Goal: Complete application form

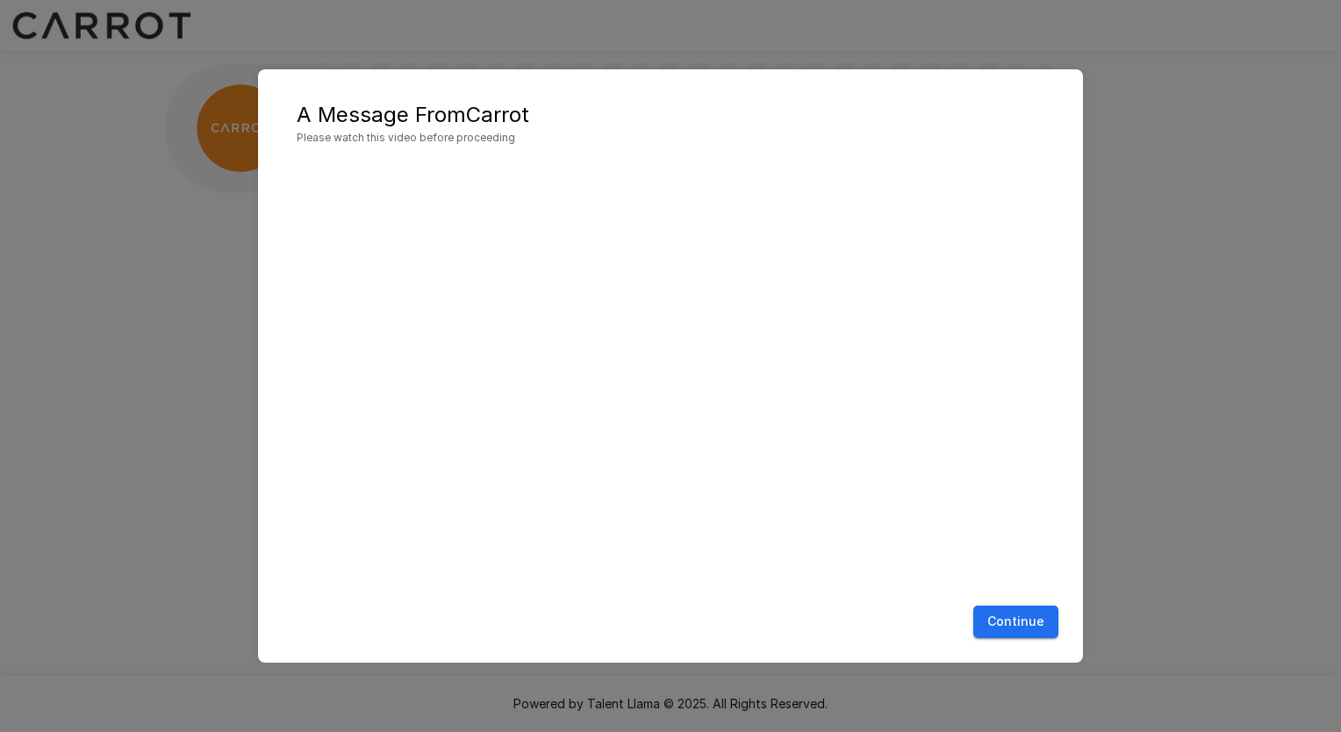
click at [1029, 628] on button "Continue" at bounding box center [1015, 622] width 85 height 32
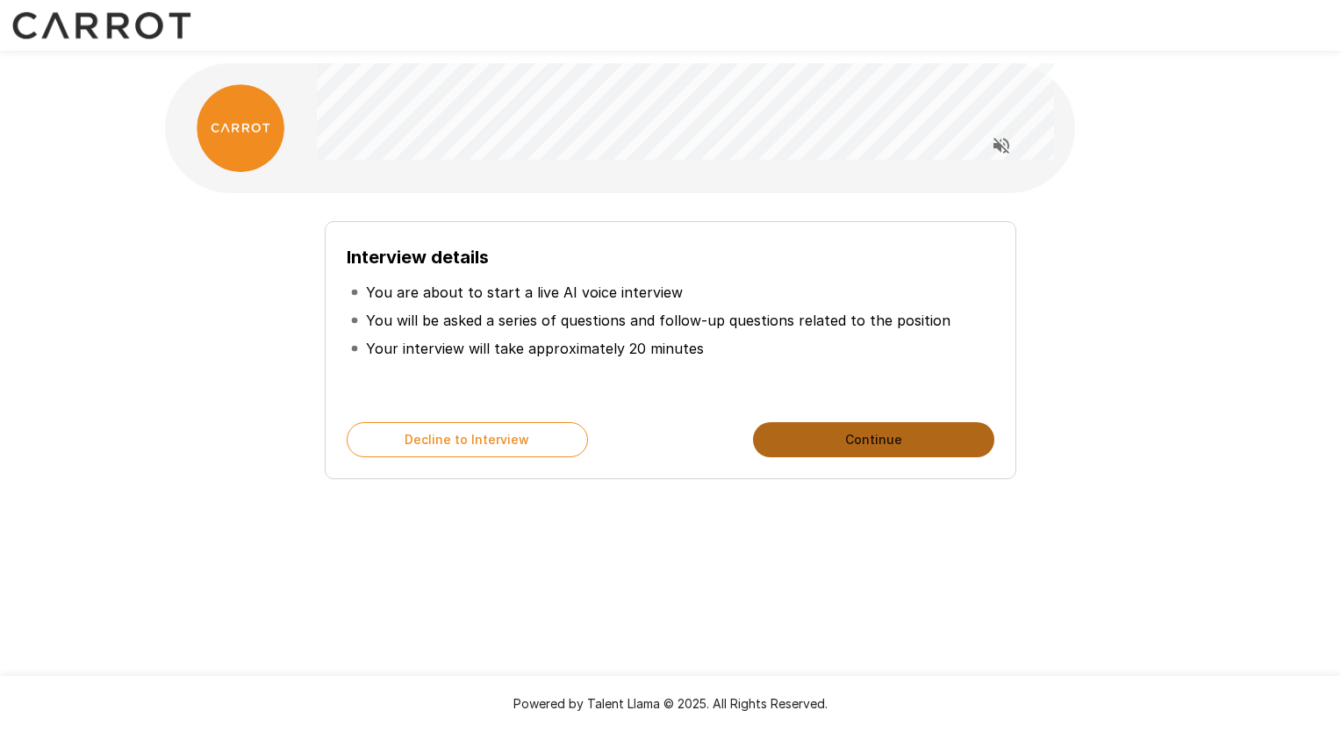
click at [849, 438] on button "Continue" at bounding box center [873, 439] width 241 height 35
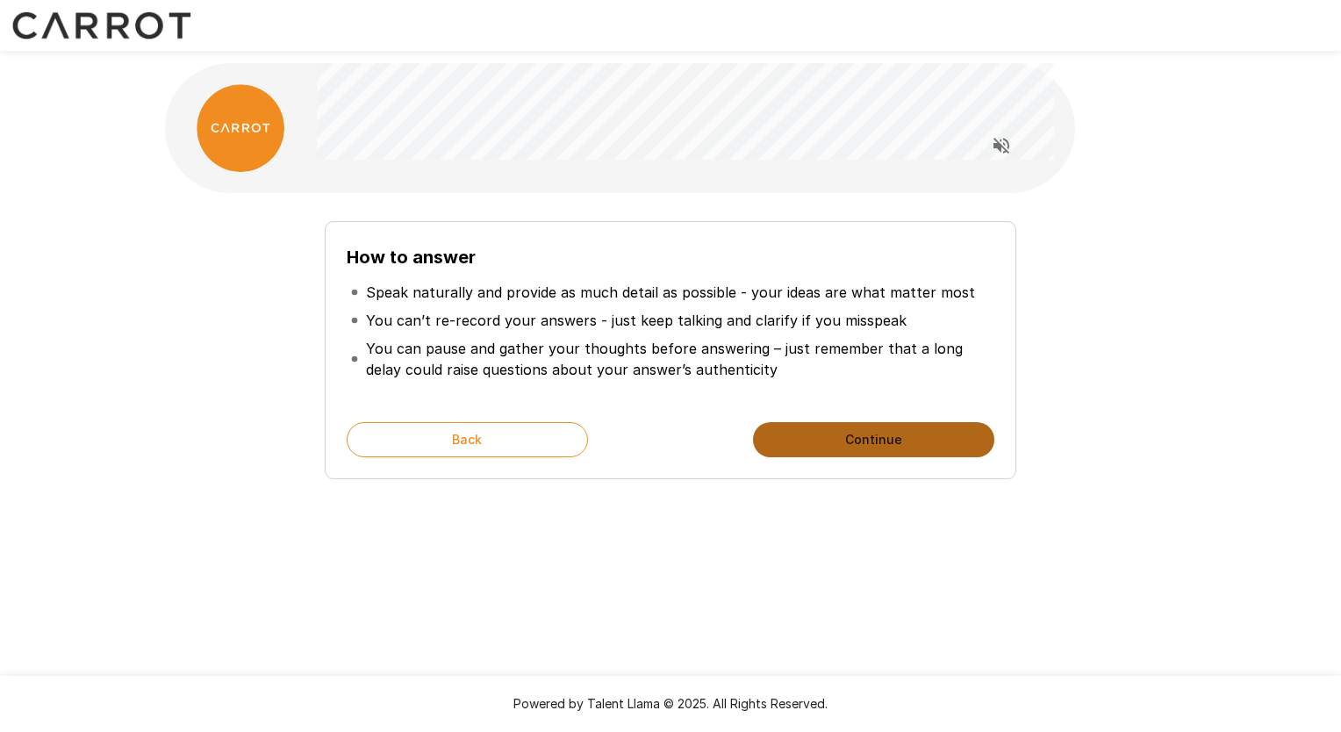
click at [838, 444] on button "Continue" at bounding box center [873, 439] width 241 height 35
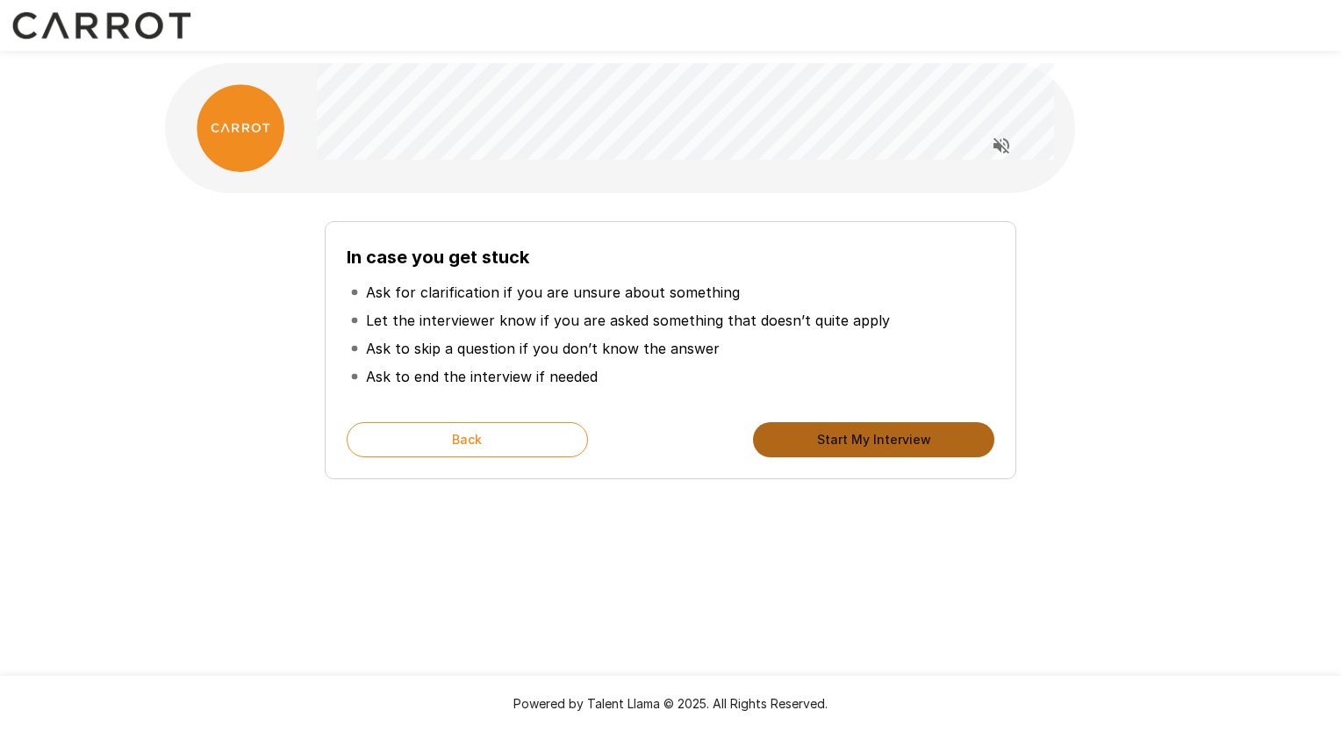
click at [838, 444] on button "Start My Interview" at bounding box center [873, 439] width 241 height 35
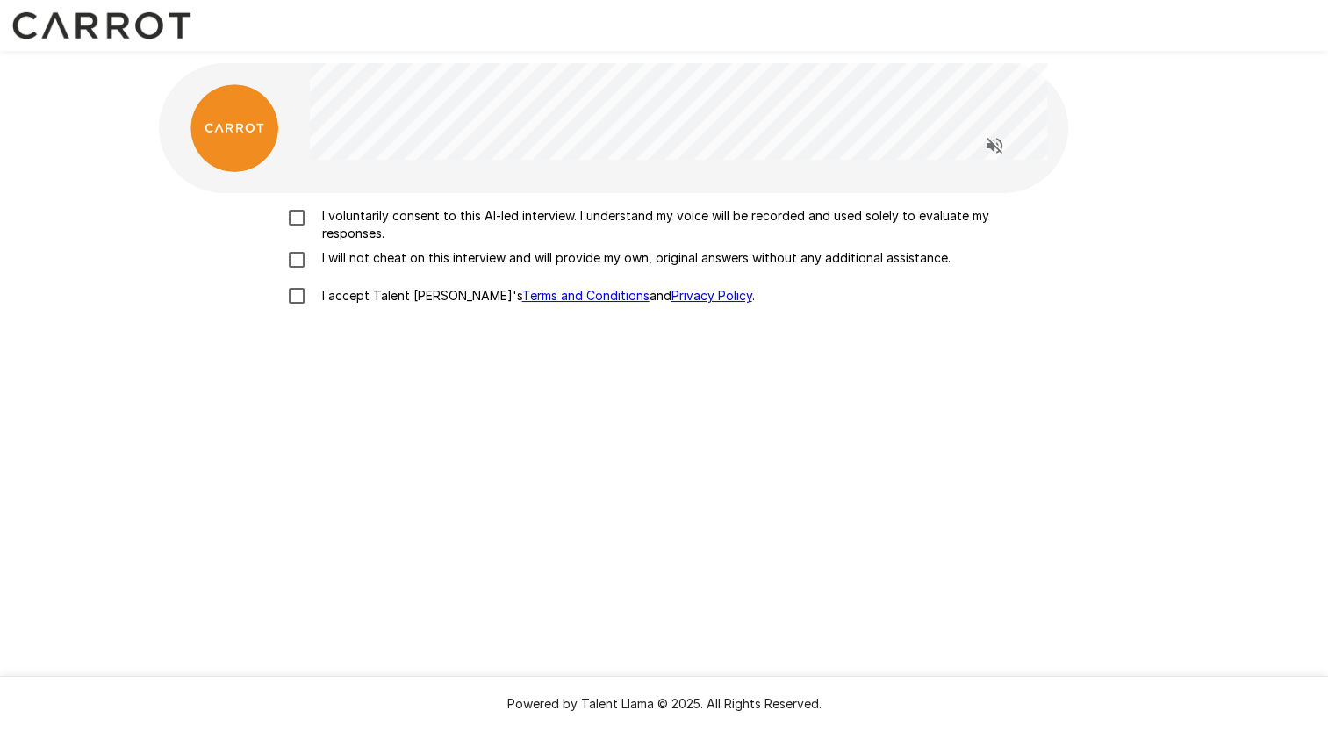
click at [384, 229] on p "I voluntarily consent to this AI-led interview. I understand my voice will be r…" at bounding box center [682, 224] width 735 height 35
click at [362, 261] on p "I will not cheat on this interview and will provide my own, original answers wi…" at bounding box center [632, 258] width 635 height 18
click at [358, 299] on p "I accept Talent Llama's Terms and Conditions and Privacy Policy ." at bounding box center [535, 296] width 440 height 18
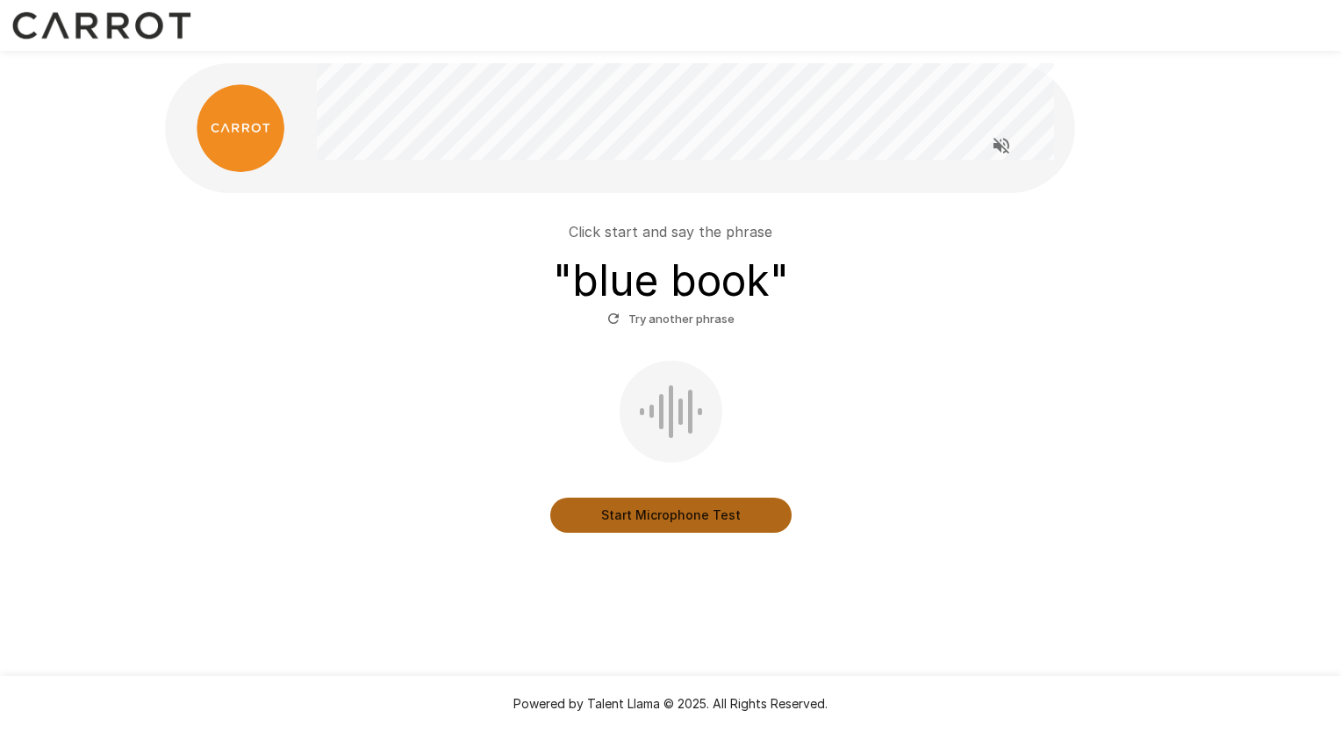
click at [657, 512] on button "Start Microphone Test" at bounding box center [670, 515] width 241 height 35
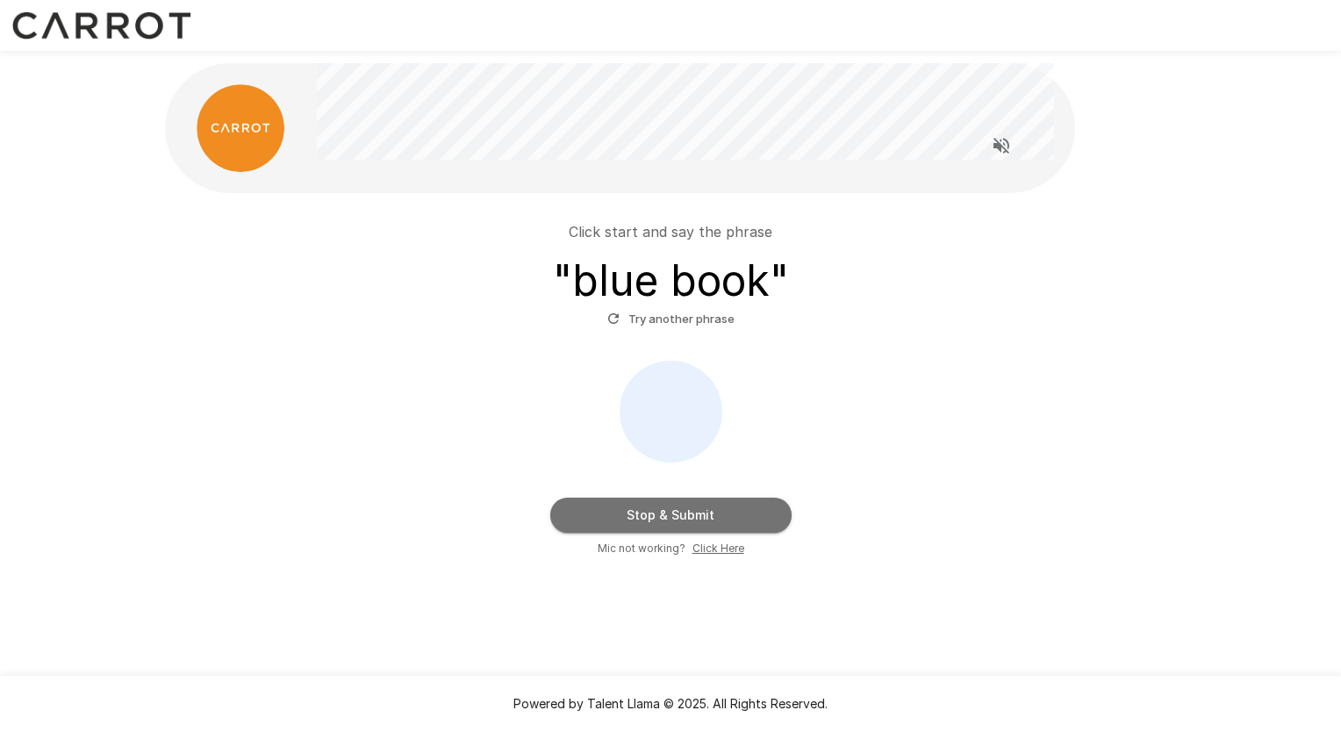
click at [706, 507] on button "Stop & Submit" at bounding box center [670, 515] width 241 height 35
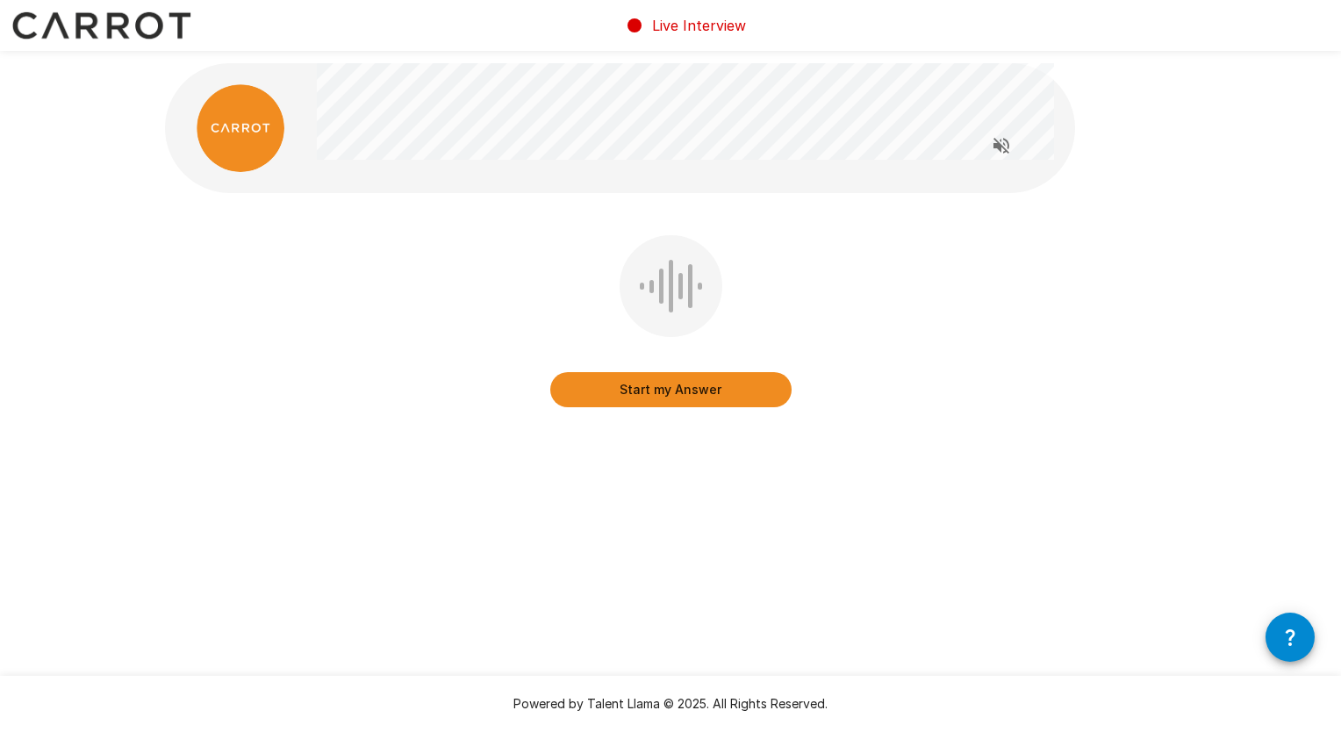
click at [665, 389] on button "Start my Answer" at bounding box center [670, 389] width 241 height 35
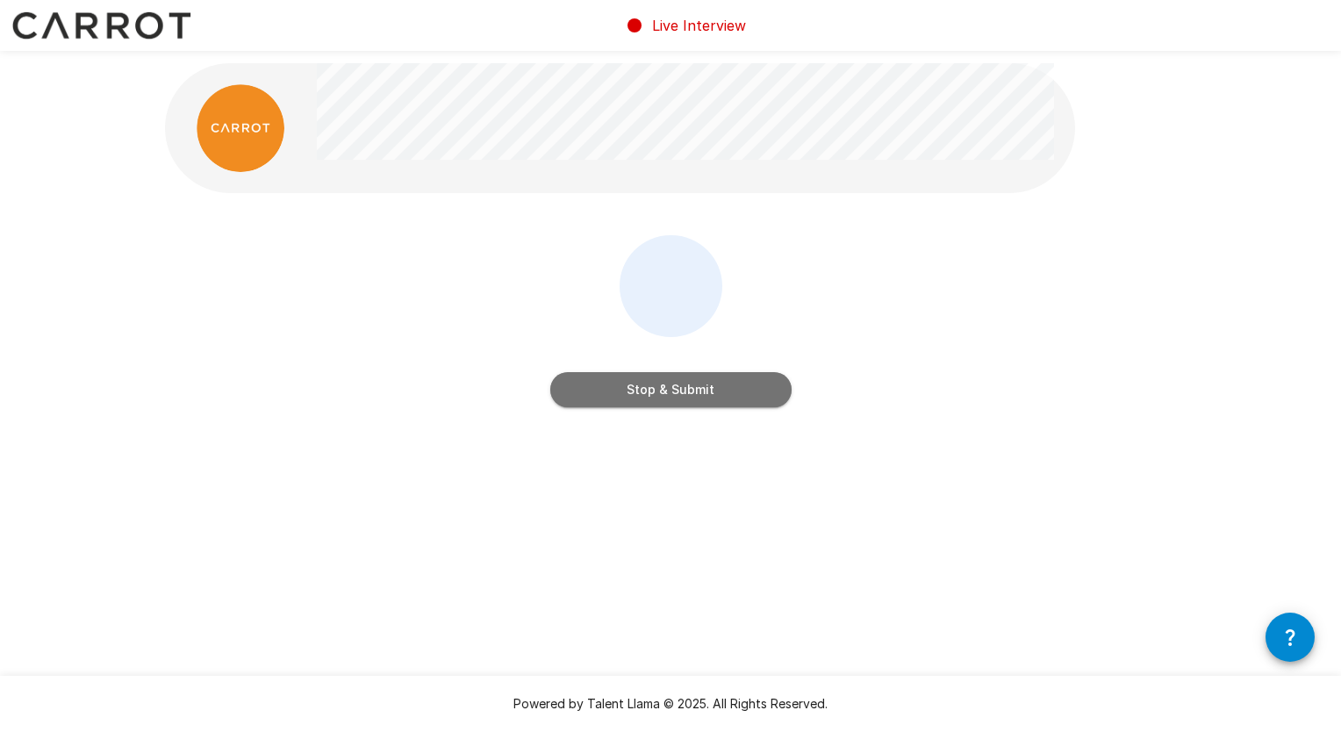
click at [665, 389] on button "Stop & Submit" at bounding box center [670, 389] width 241 height 35
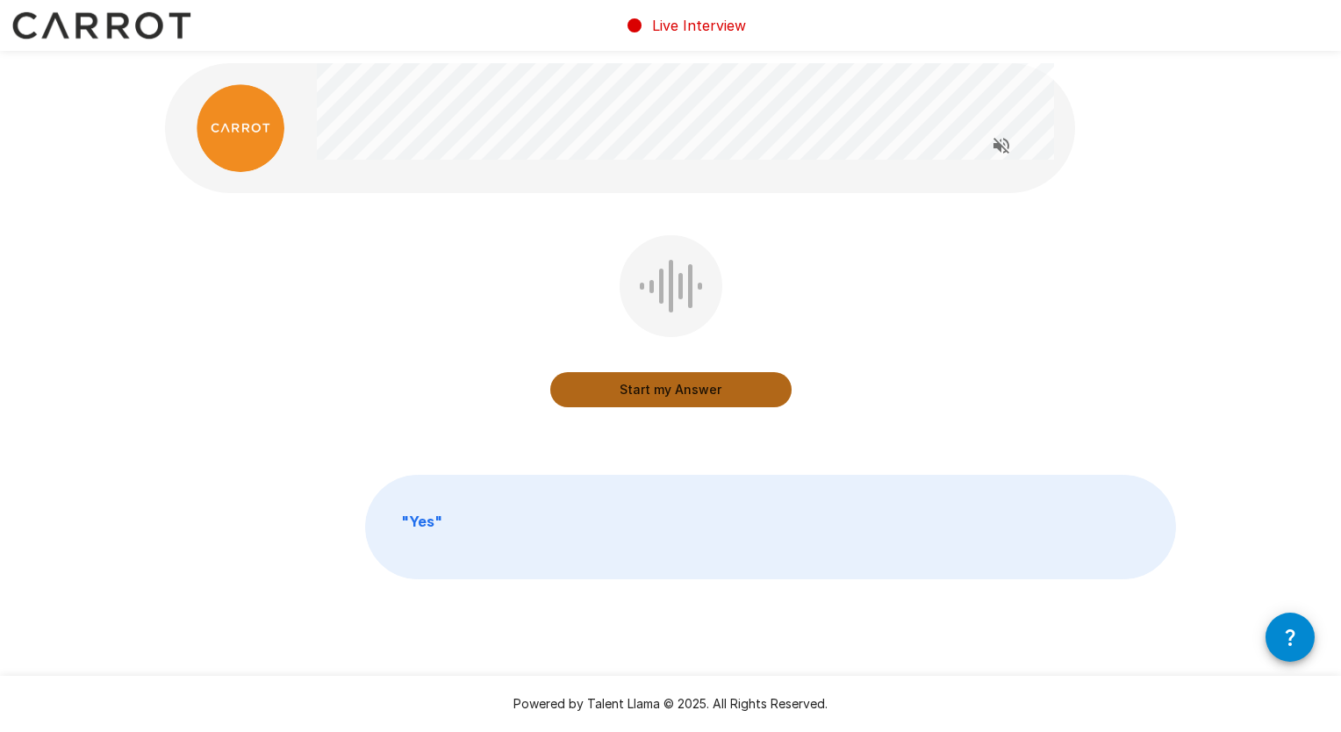
click at [648, 378] on button "Start my Answer" at bounding box center [670, 389] width 241 height 35
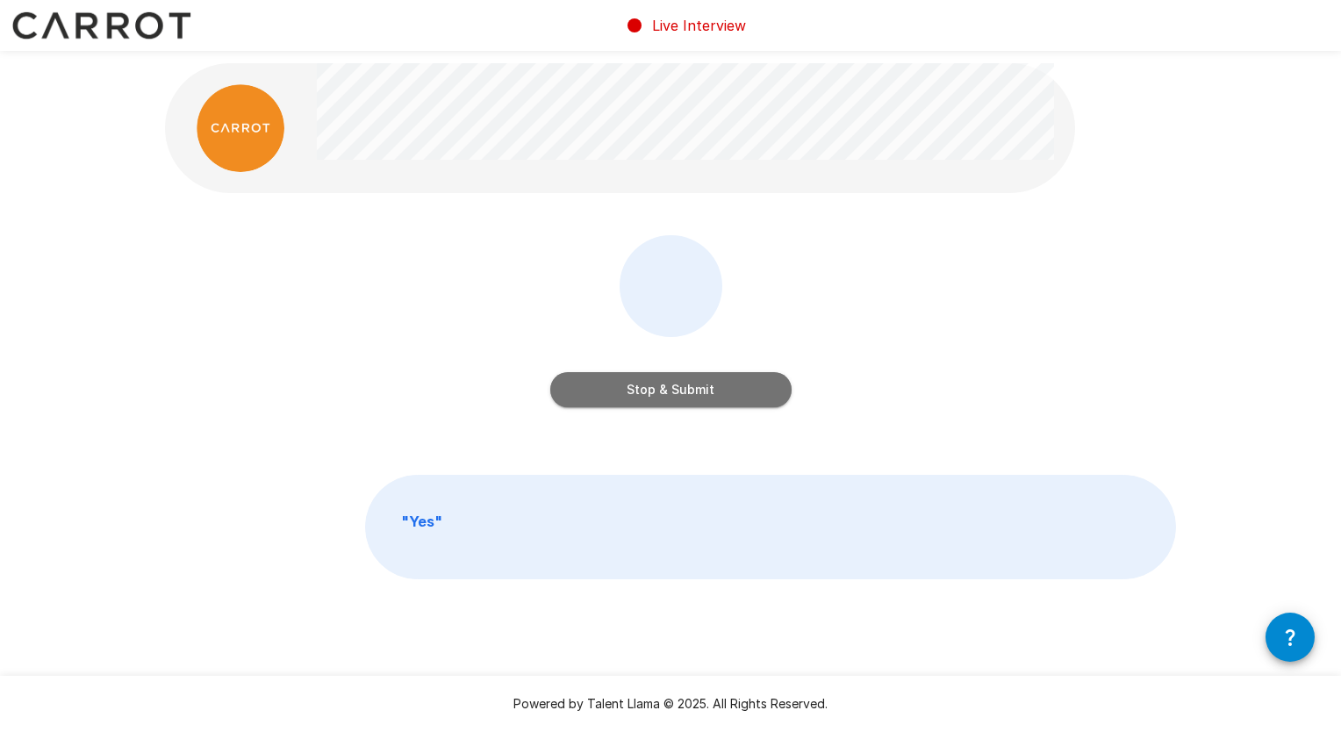
click at [682, 393] on button "Stop & Submit" at bounding box center [670, 389] width 241 height 35
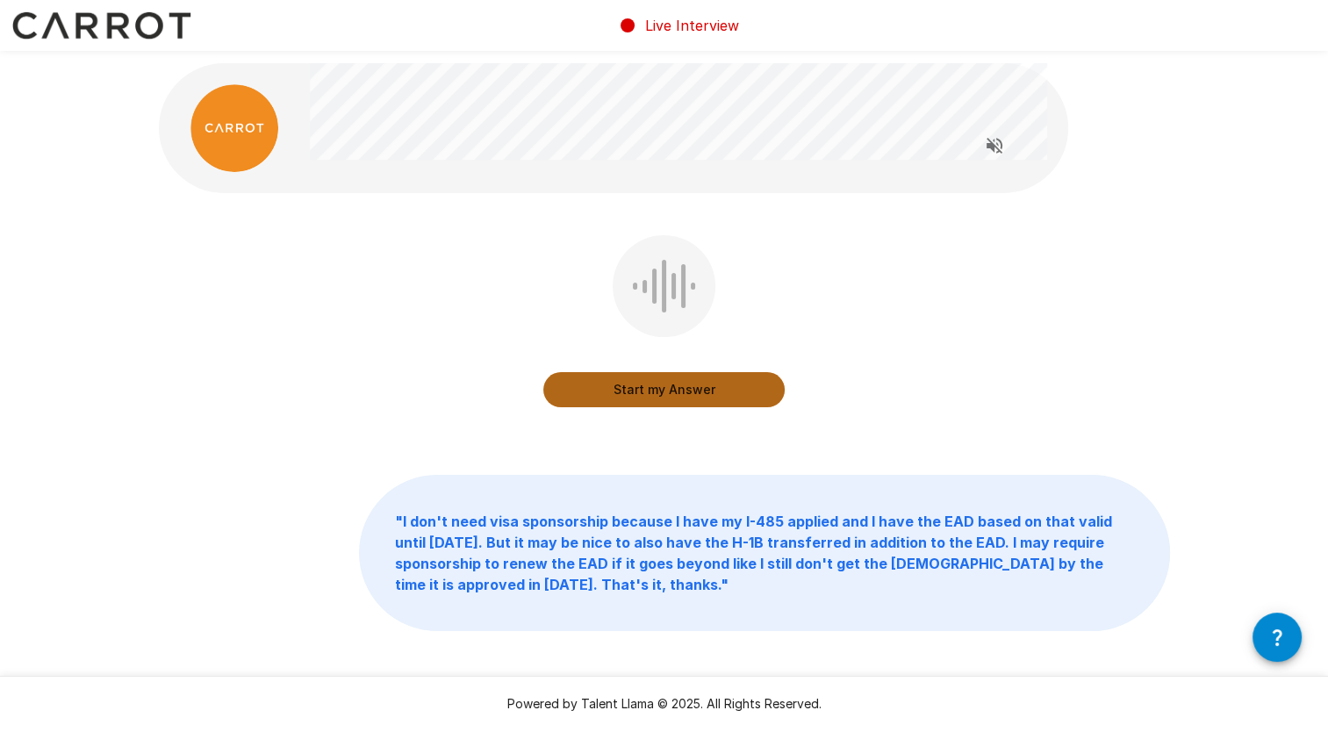
click at [660, 388] on button "Start my Answer" at bounding box center [663, 389] width 241 height 35
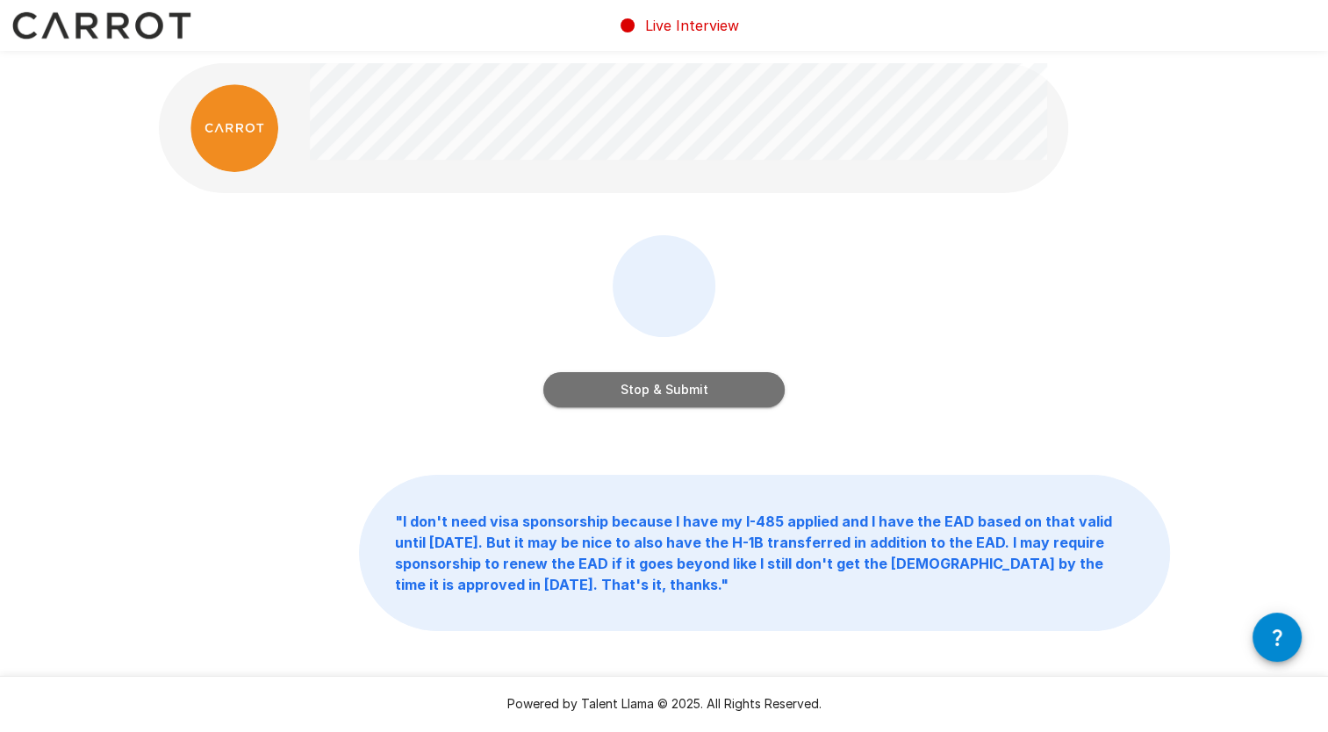
click at [645, 385] on button "Stop & Submit" at bounding box center [663, 389] width 241 height 35
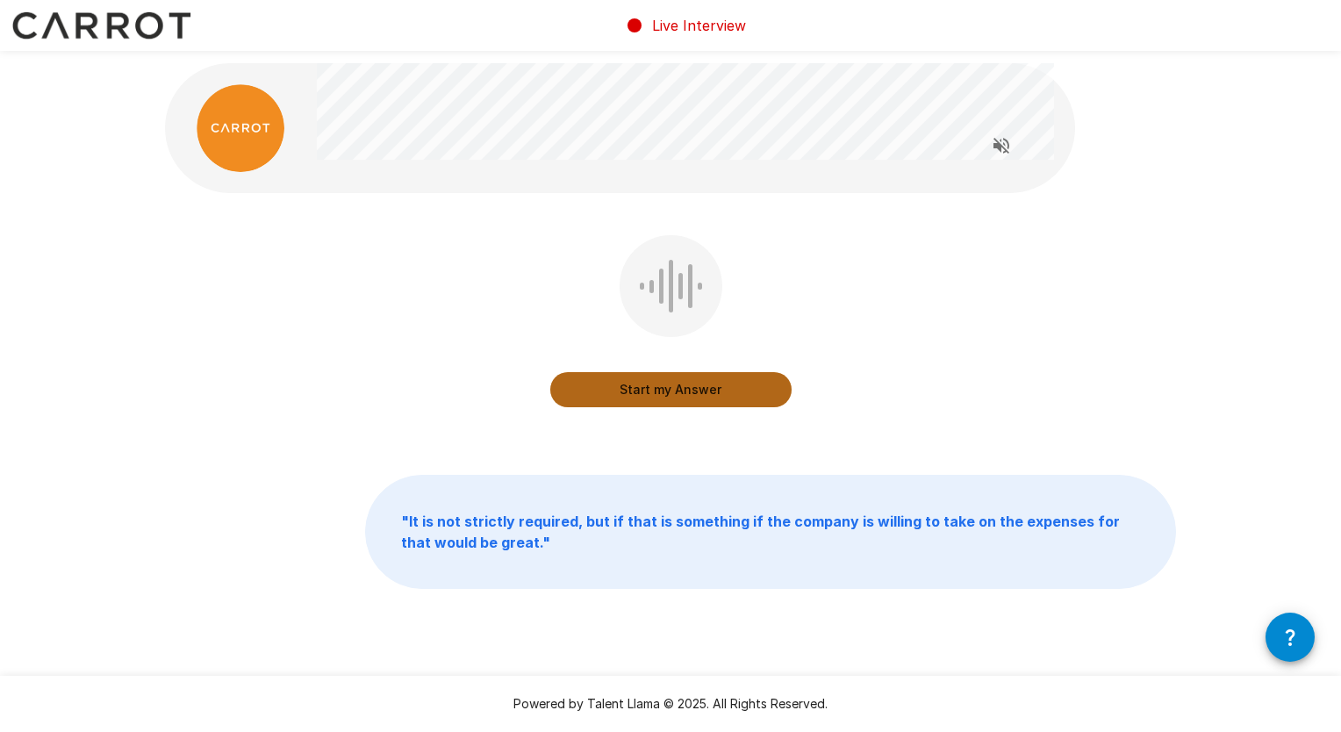
click at [685, 375] on button "Start my Answer" at bounding box center [670, 389] width 241 height 35
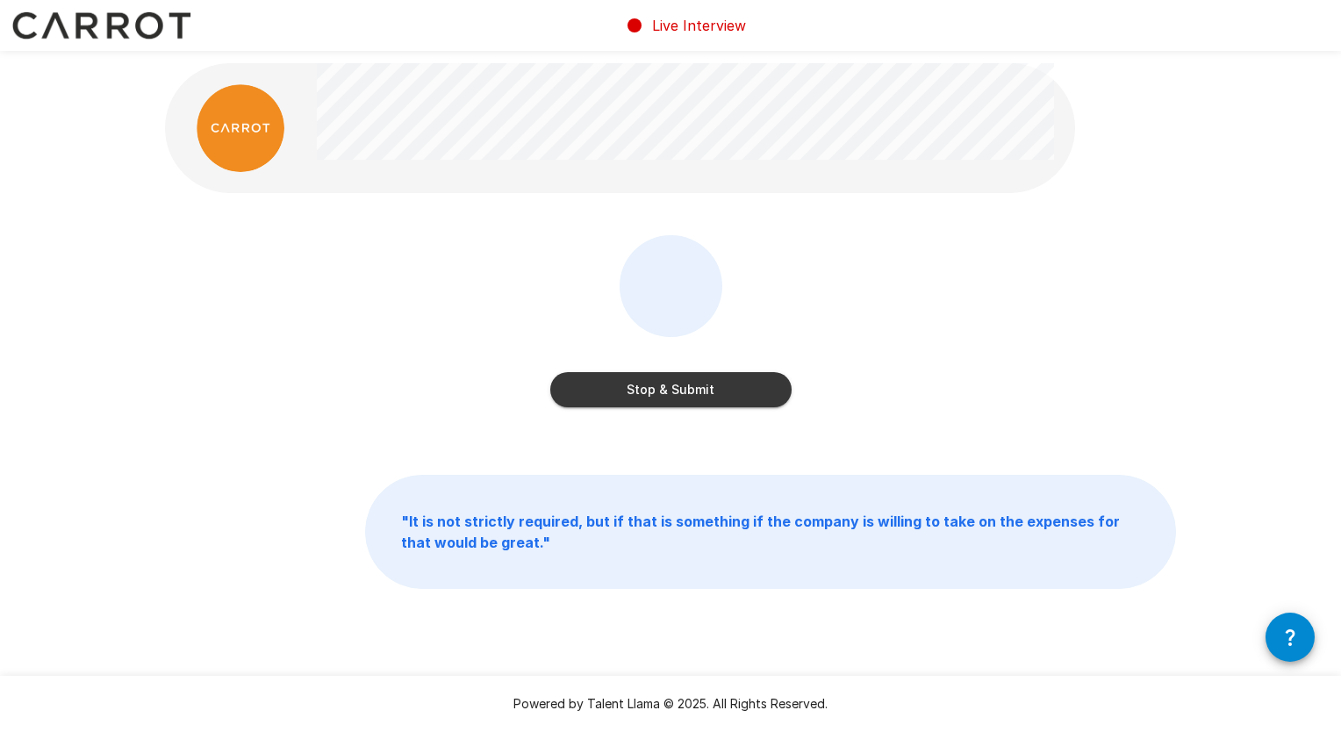
click at [743, 397] on button "Stop & Submit" at bounding box center [670, 389] width 241 height 35
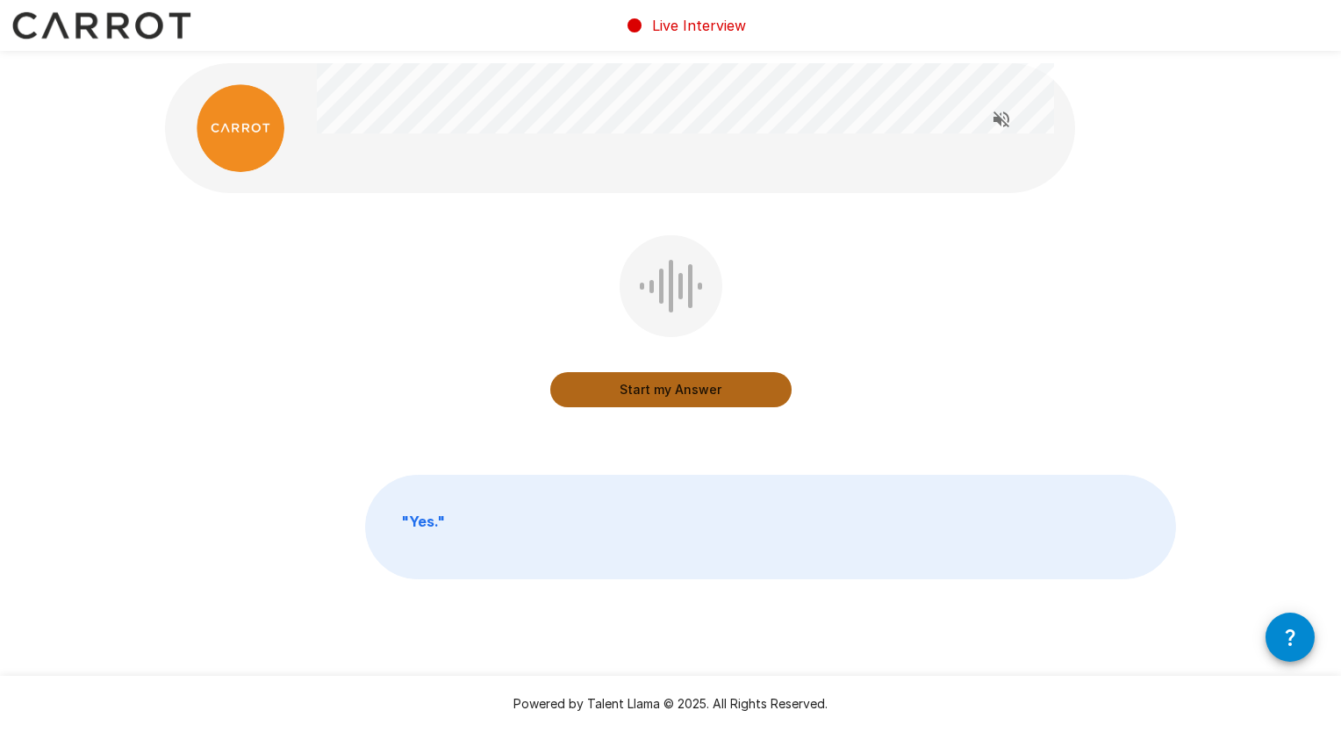
click at [695, 401] on button "Start my Answer" at bounding box center [670, 389] width 241 height 35
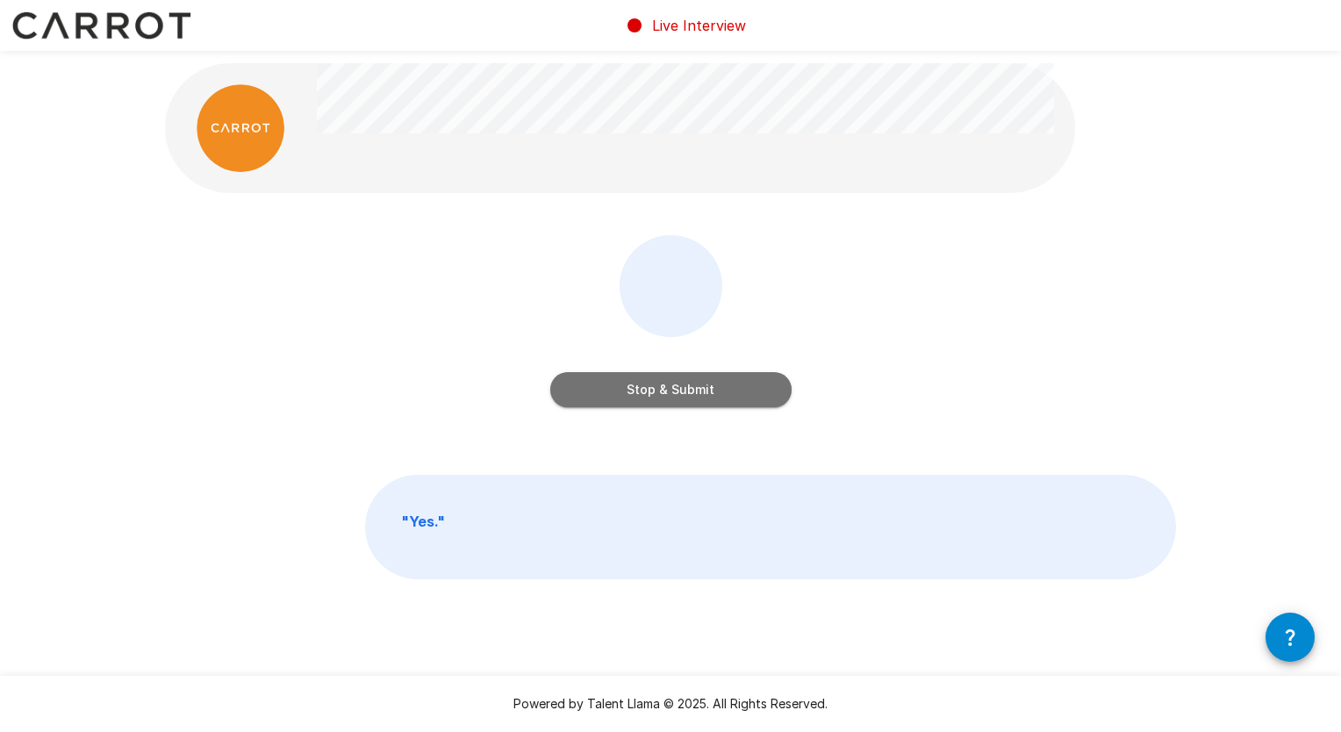
click at [685, 384] on button "Stop & Submit" at bounding box center [670, 389] width 241 height 35
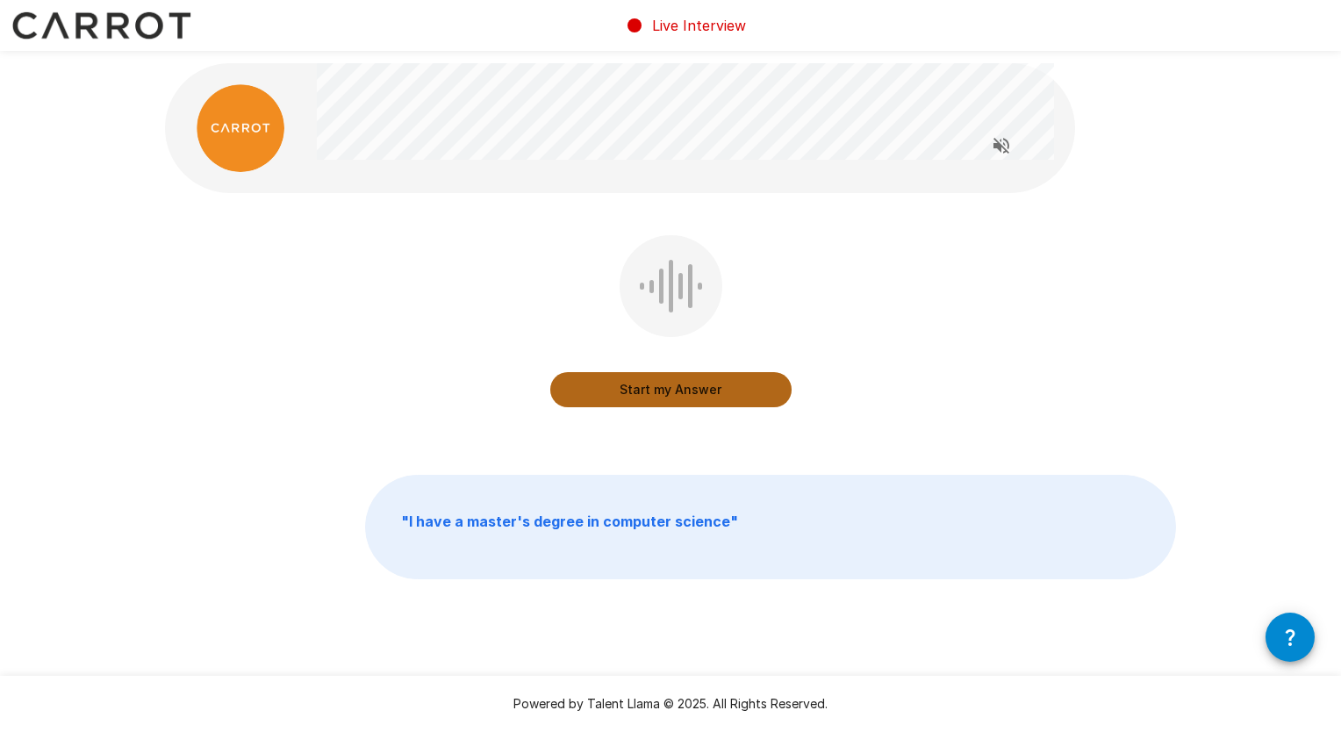
click at [684, 387] on button "Start my Answer" at bounding box center [670, 389] width 241 height 35
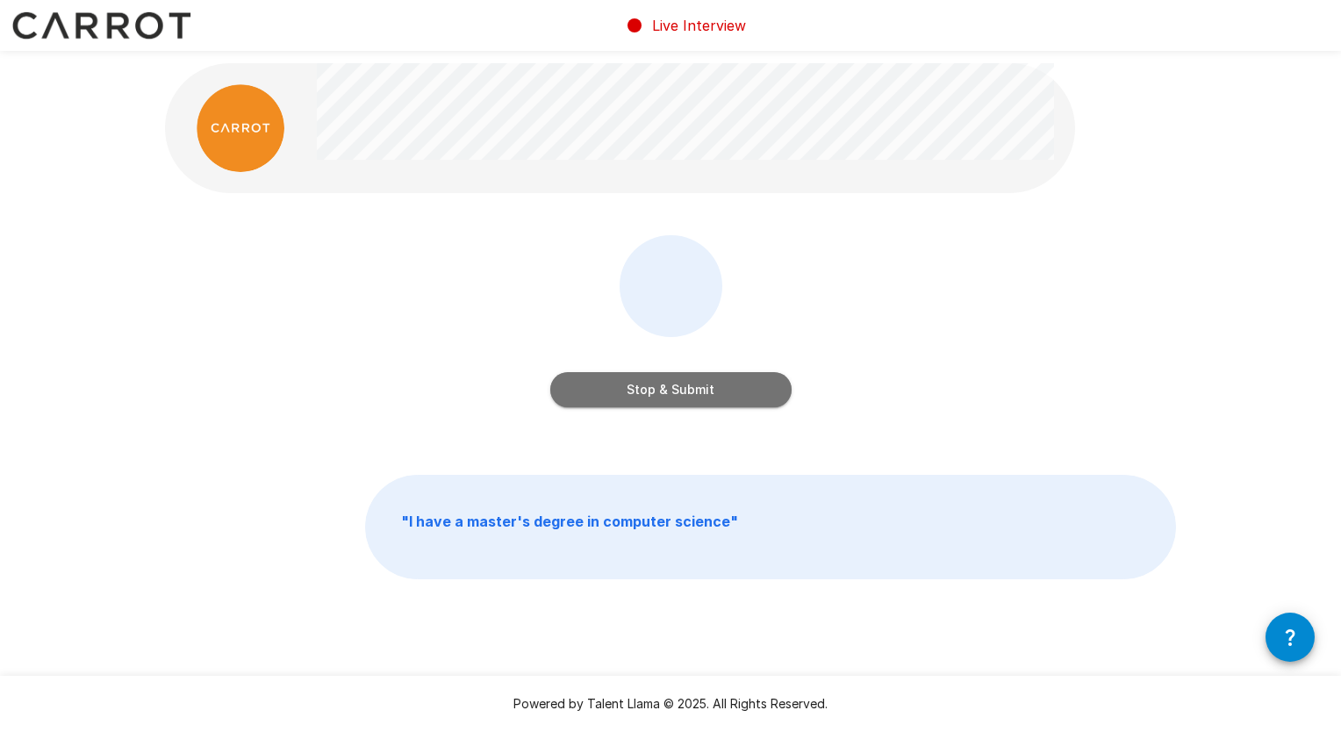
click at [659, 384] on button "Stop & Submit" at bounding box center [670, 389] width 241 height 35
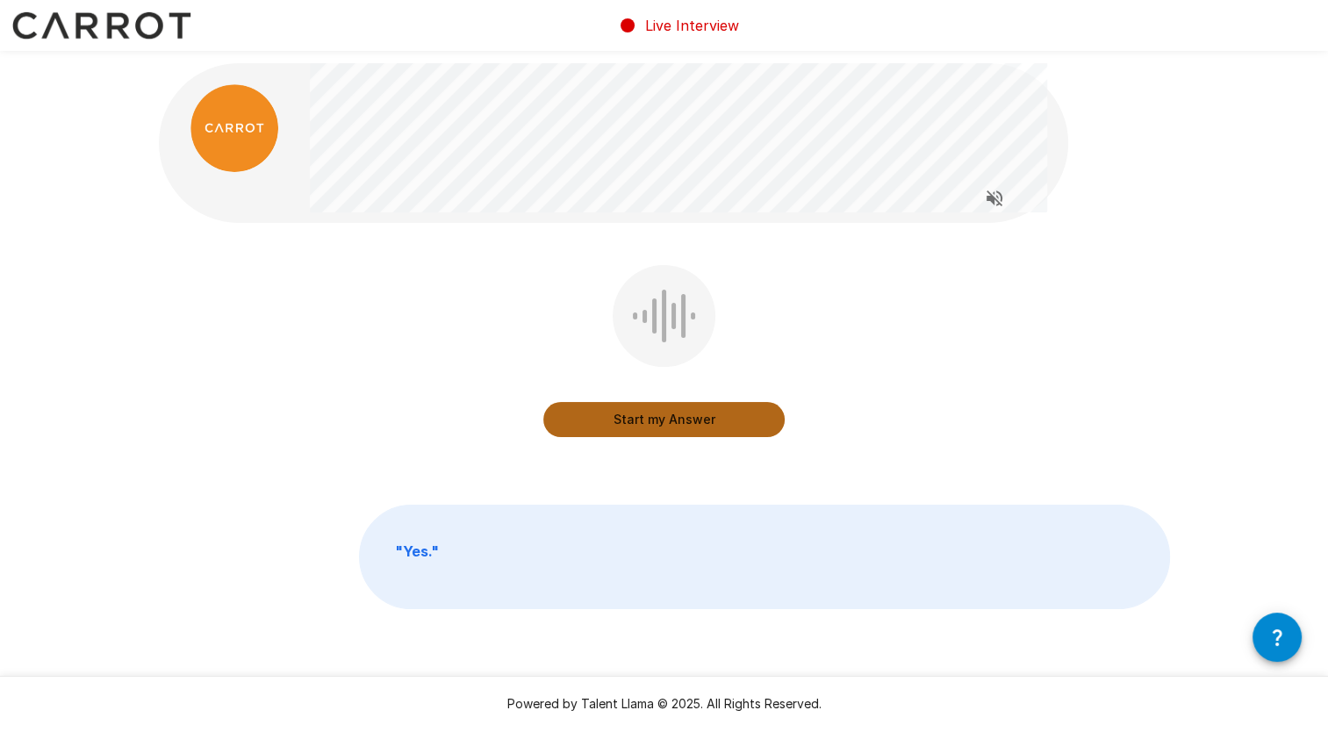
click at [665, 405] on button "Start my Answer" at bounding box center [663, 419] width 241 height 35
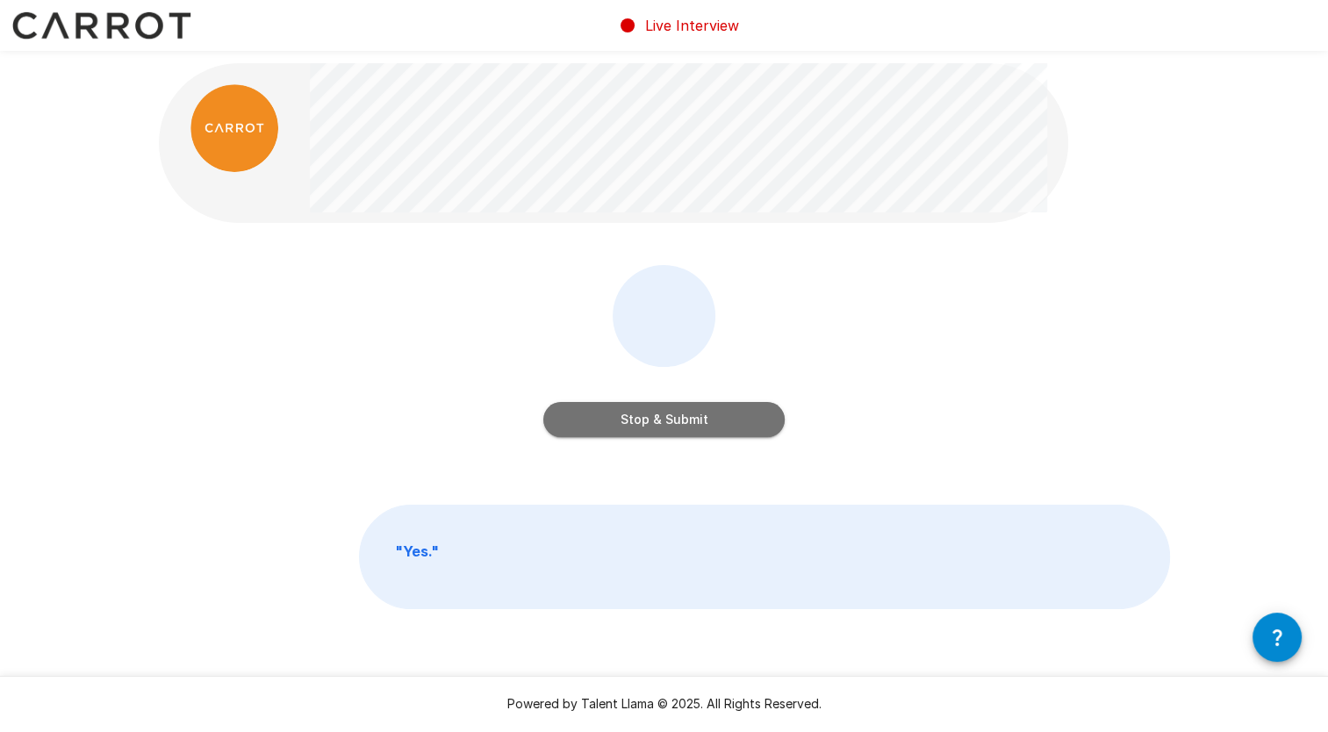
click at [664, 422] on button "Stop & Submit" at bounding box center [663, 419] width 241 height 35
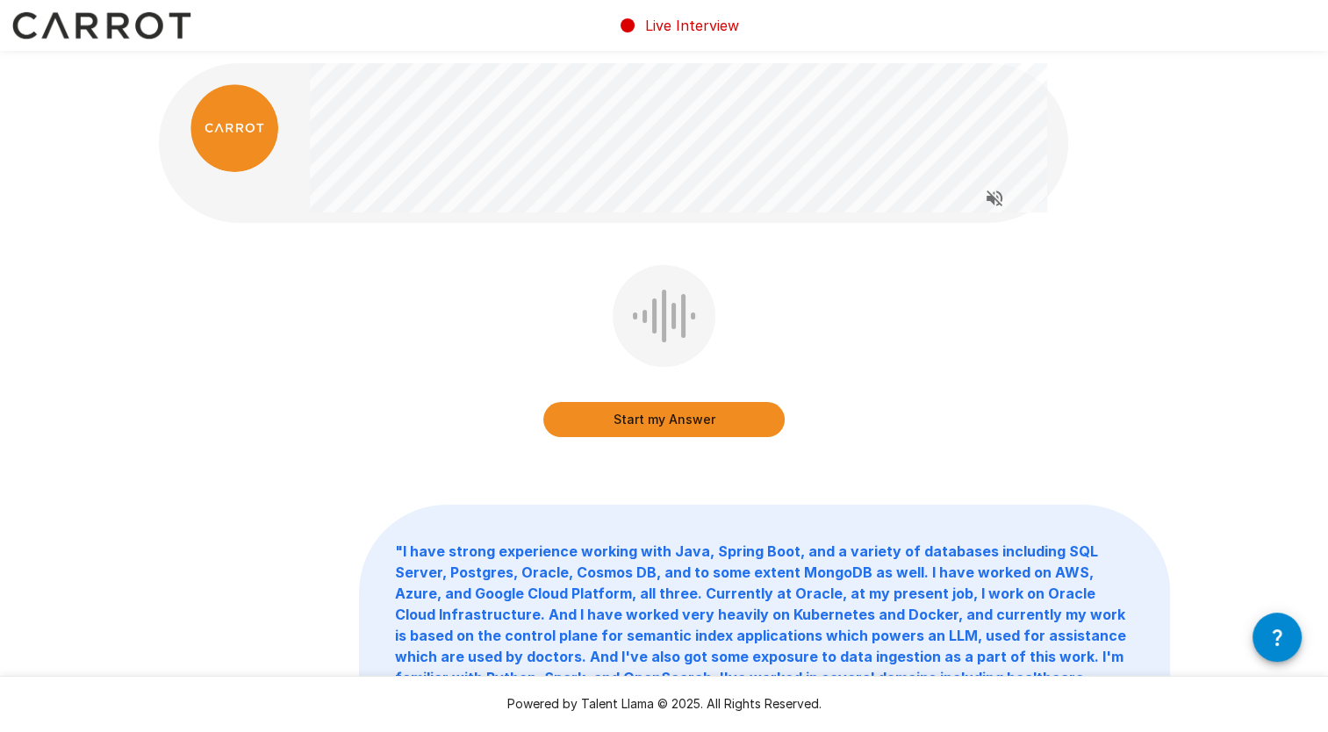
click at [732, 405] on button "Start my Answer" at bounding box center [663, 419] width 241 height 35
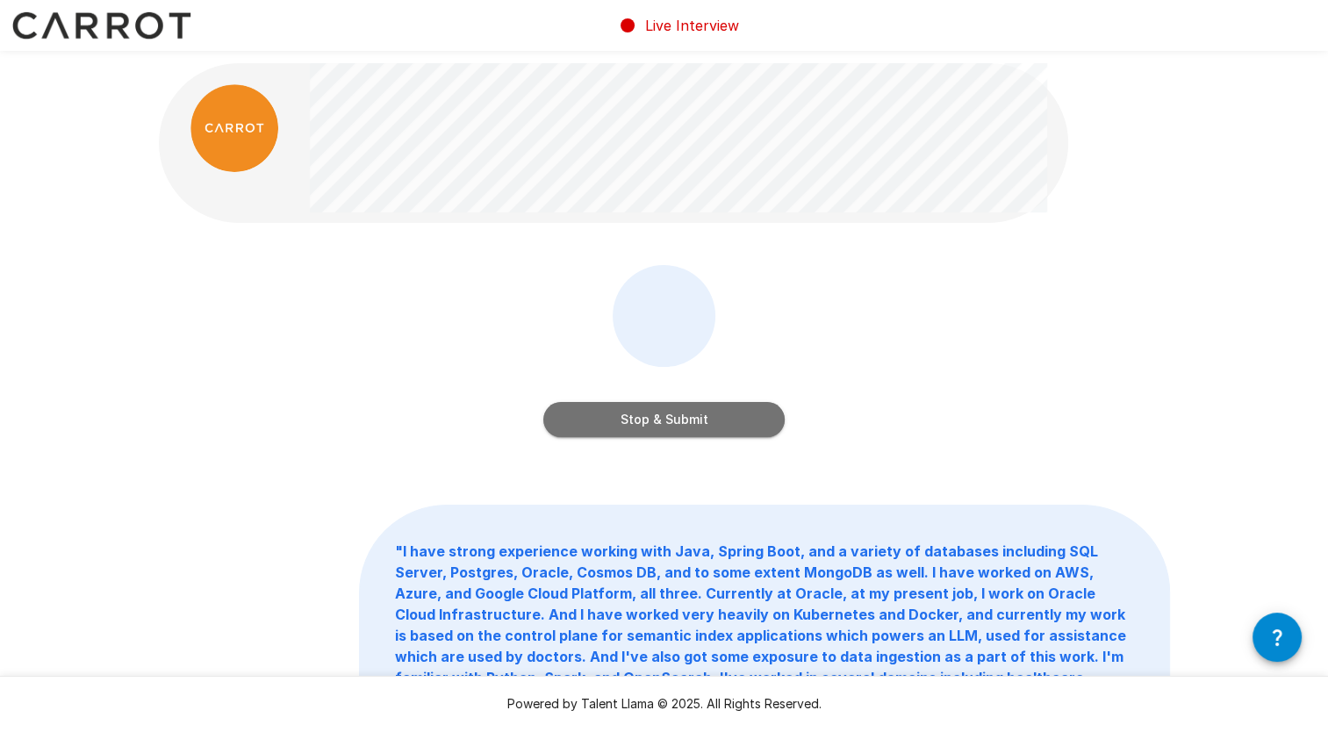
click at [688, 424] on button "Stop & Submit" at bounding box center [663, 419] width 241 height 35
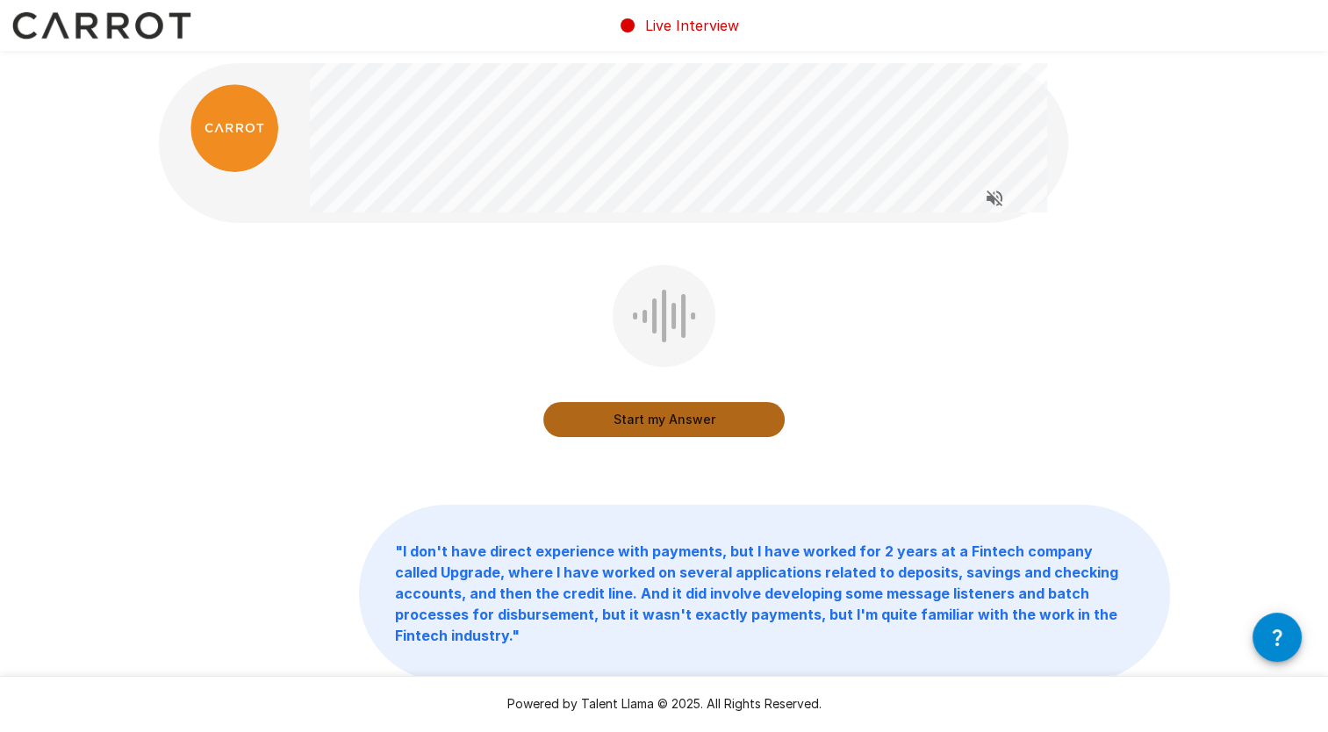
click at [681, 415] on button "Start my Answer" at bounding box center [663, 419] width 241 height 35
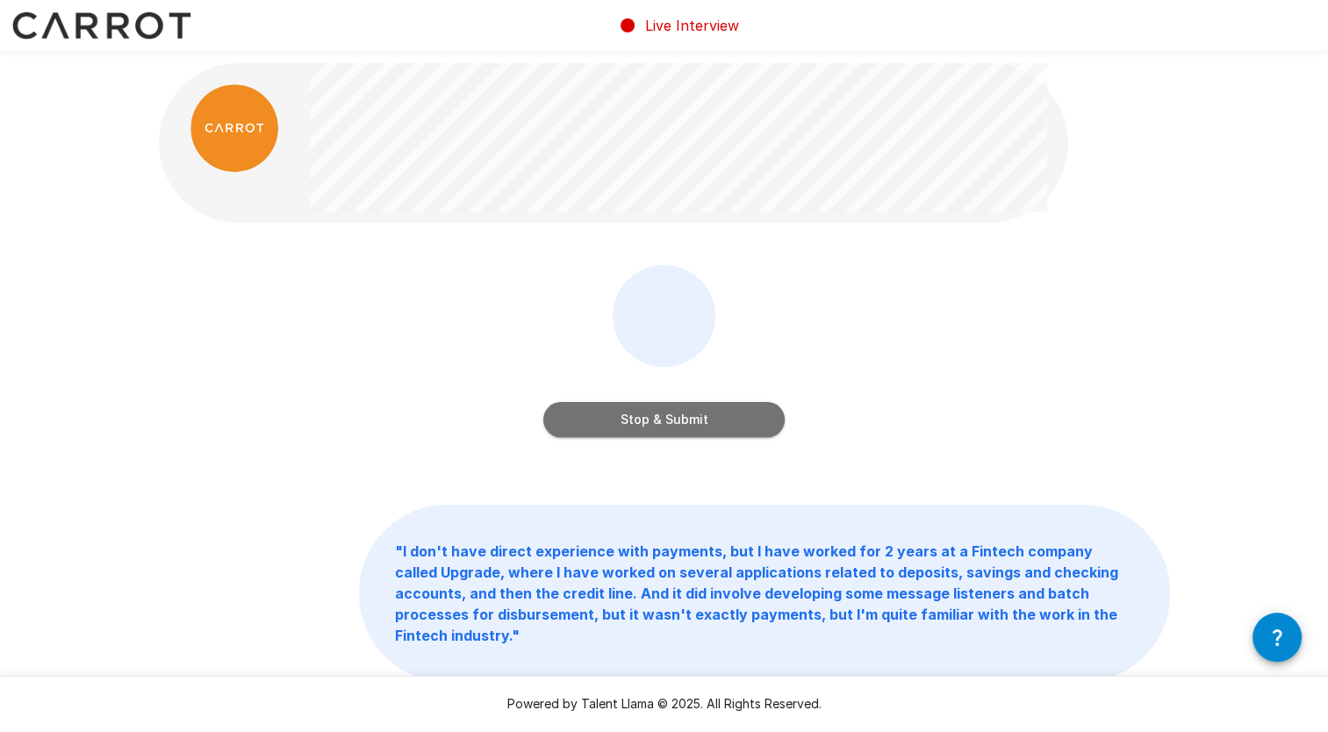
click at [692, 427] on button "Stop & Submit" at bounding box center [663, 419] width 241 height 35
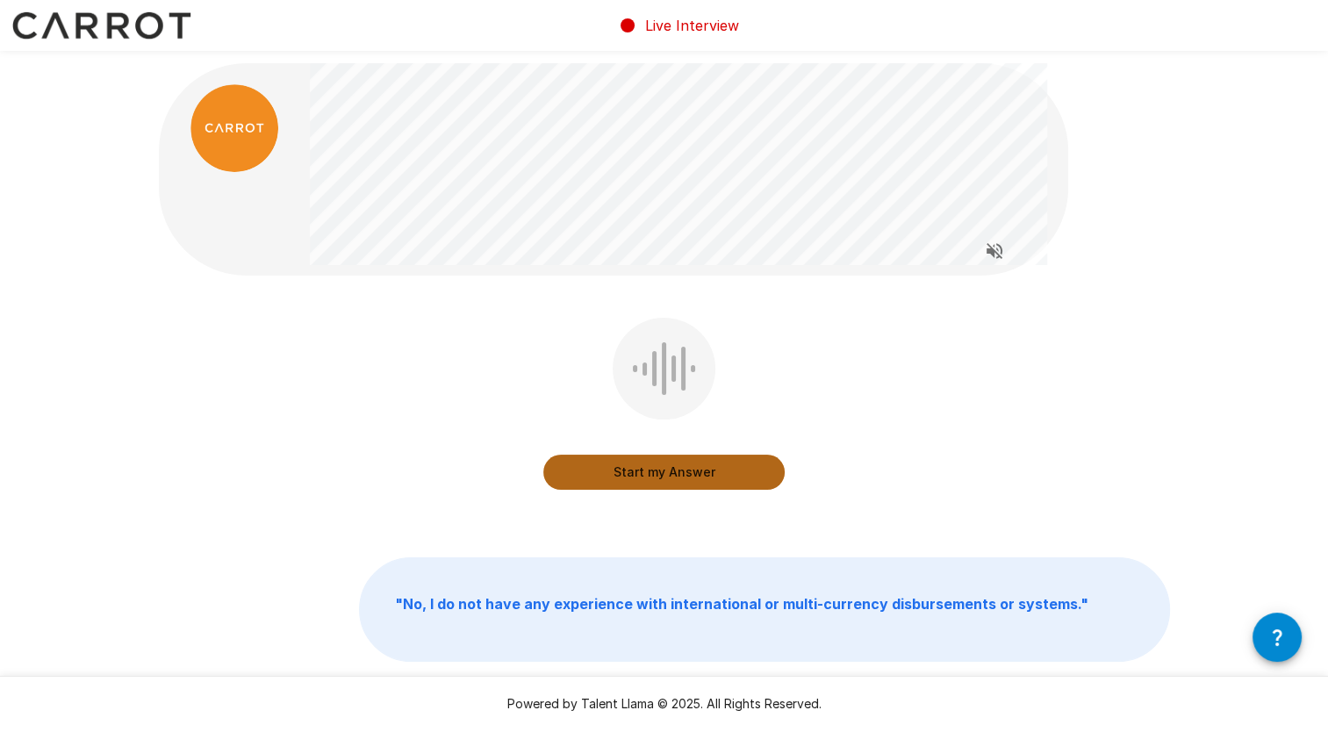
click at [644, 476] on button "Start my Answer" at bounding box center [663, 472] width 241 height 35
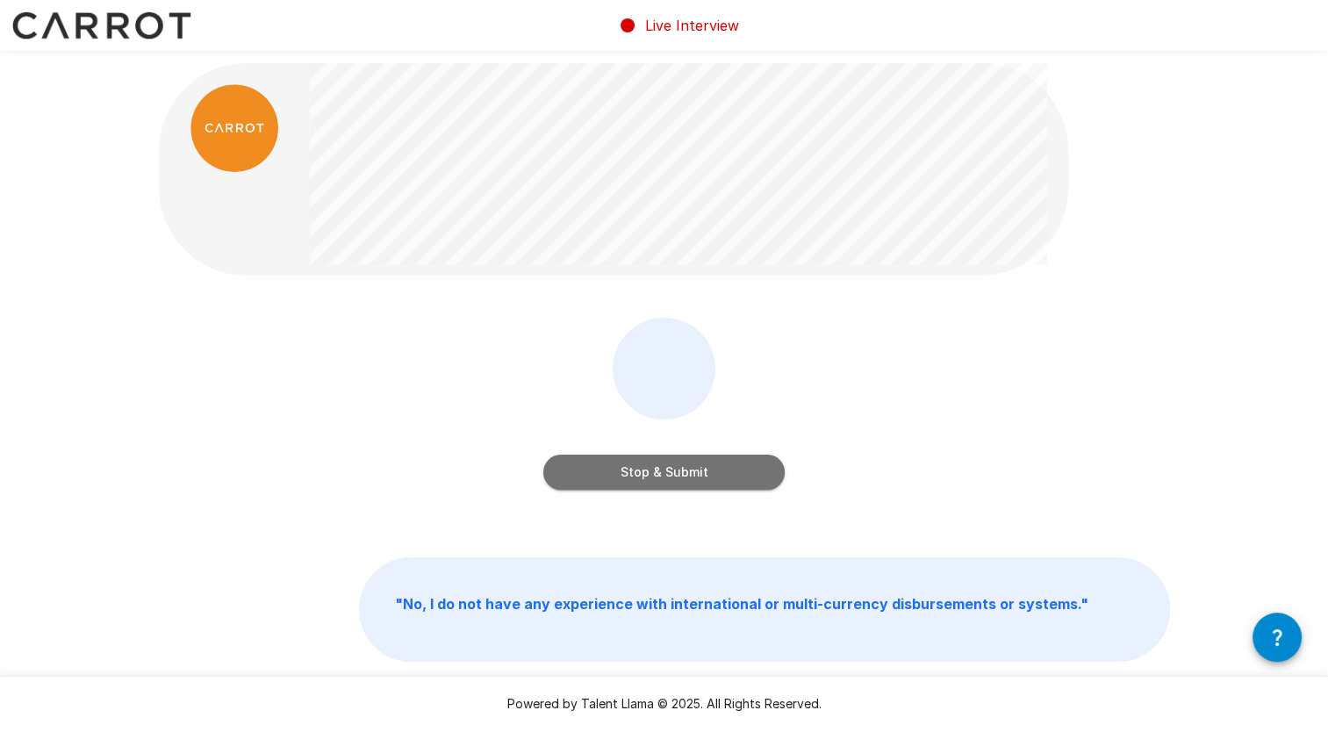
click at [664, 479] on button "Stop & Submit" at bounding box center [663, 472] width 241 height 35
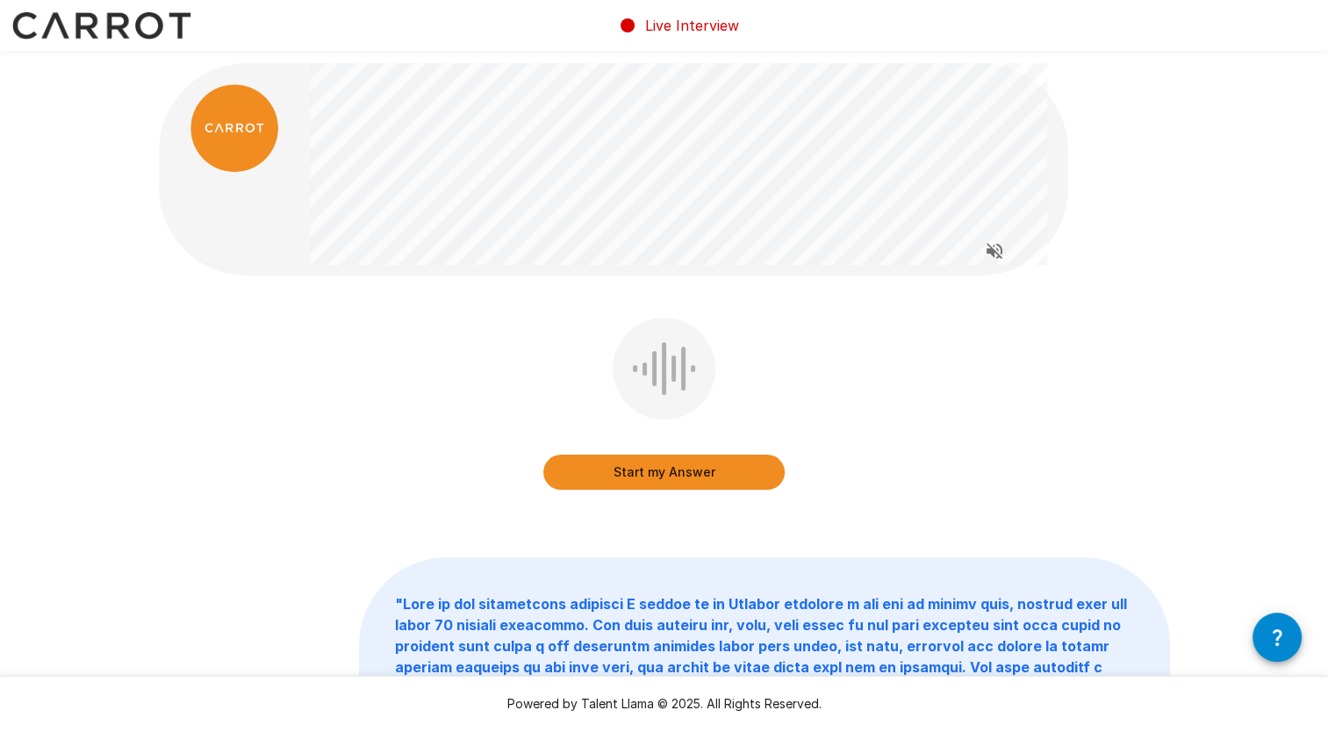
click at [1293, 148] on div "Start my Answer " "" at bounding box center [664, 543] width 1328 height 1086
click at [720, 472] on button "Start my Answer" at bounding box center [663, 472] width 241 height 35
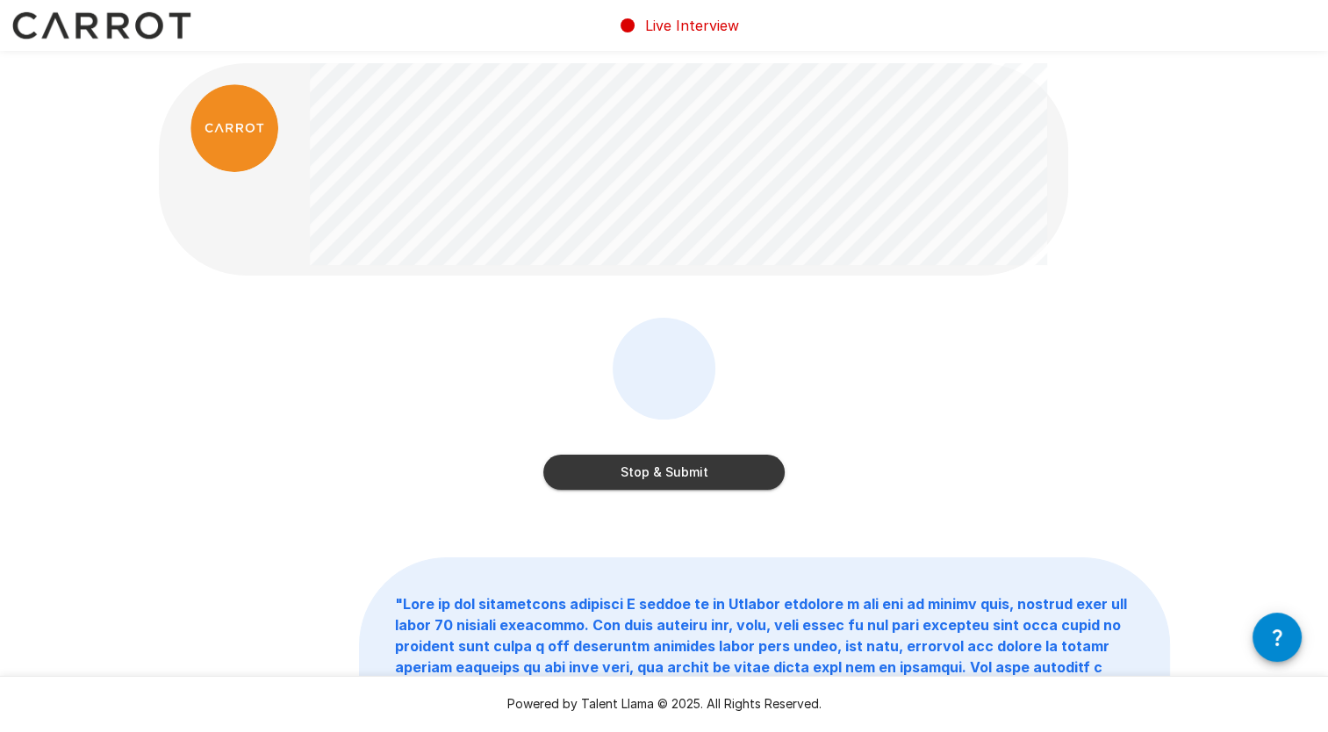
click at [694, 483] on button "Stop & Submit" at bounding box center [663, 472] width 241 height 35
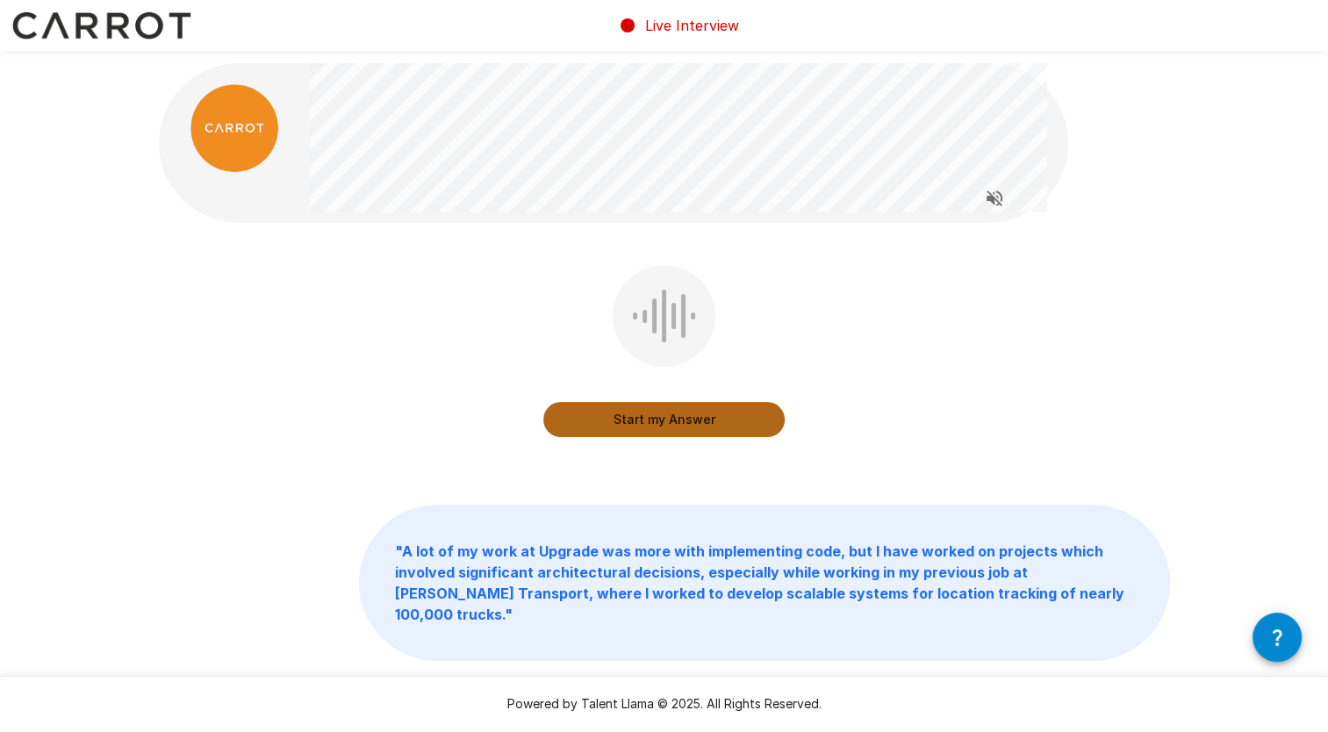
click at [611, 426] on button "Start my Answer" at bounding box center [663, 419] width 241 height 35
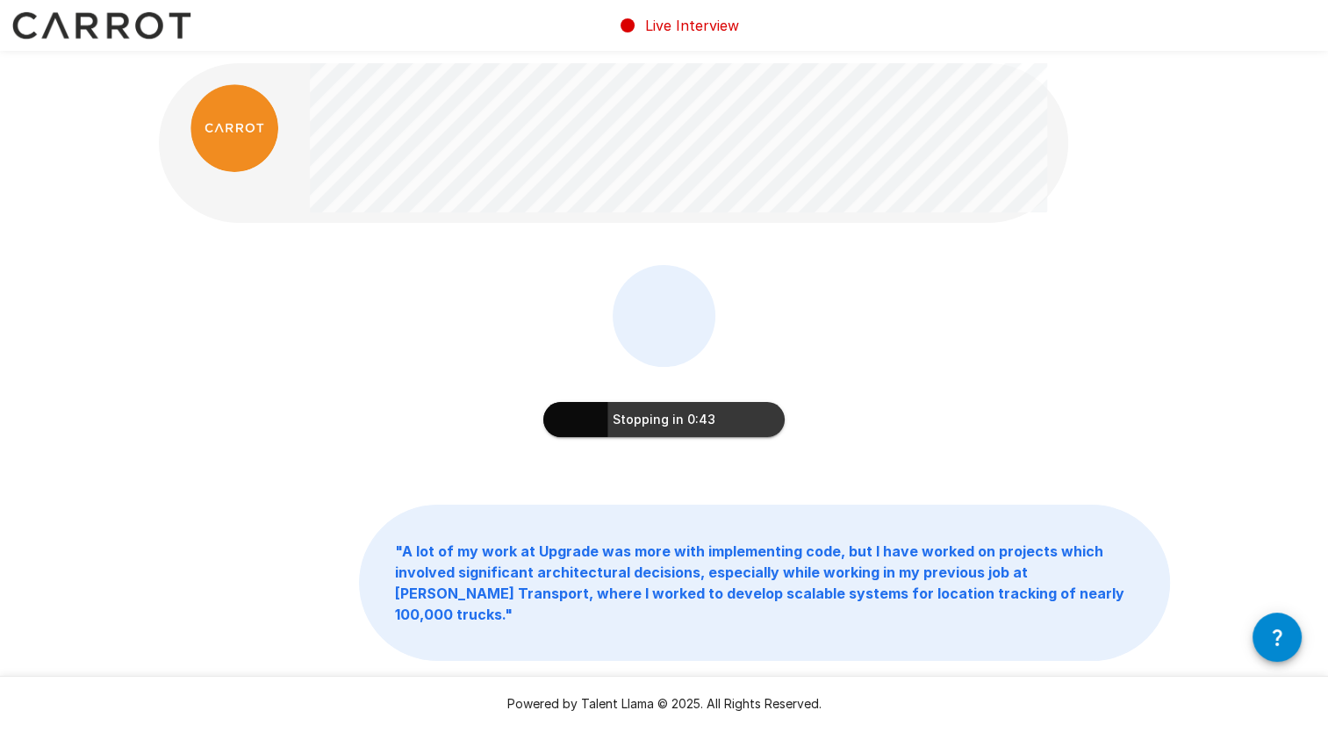
click at [909, 263] on div "Stopping in 0:43 " A lot of my work at Upgrade was more with implementing code,…" at bounding box center [664, 400] width 1053 height 801
click at [676, 423] on button "Stopping in 0:16" at bounding box center [663, 419] width 241 height 35
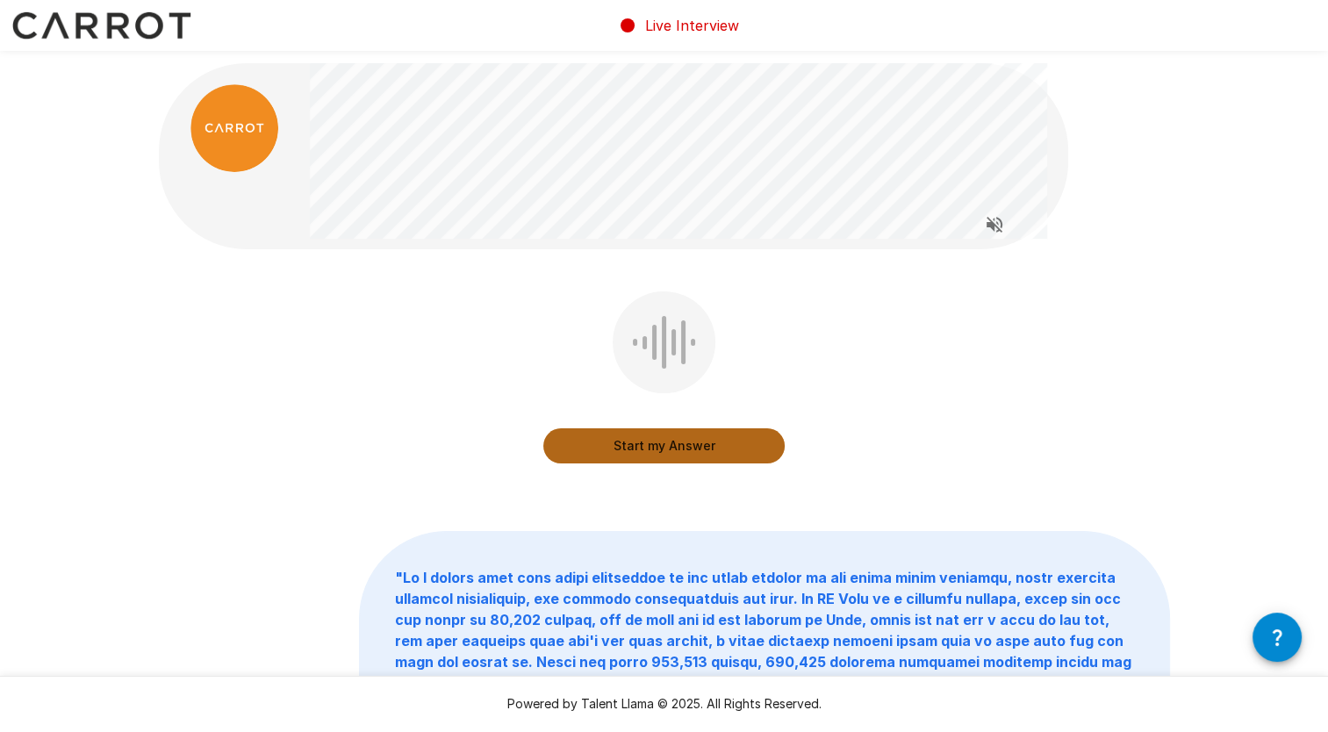
click at [685, 441] on button "Start my Answer" at bounding box center [663, 445] width 241 height 35
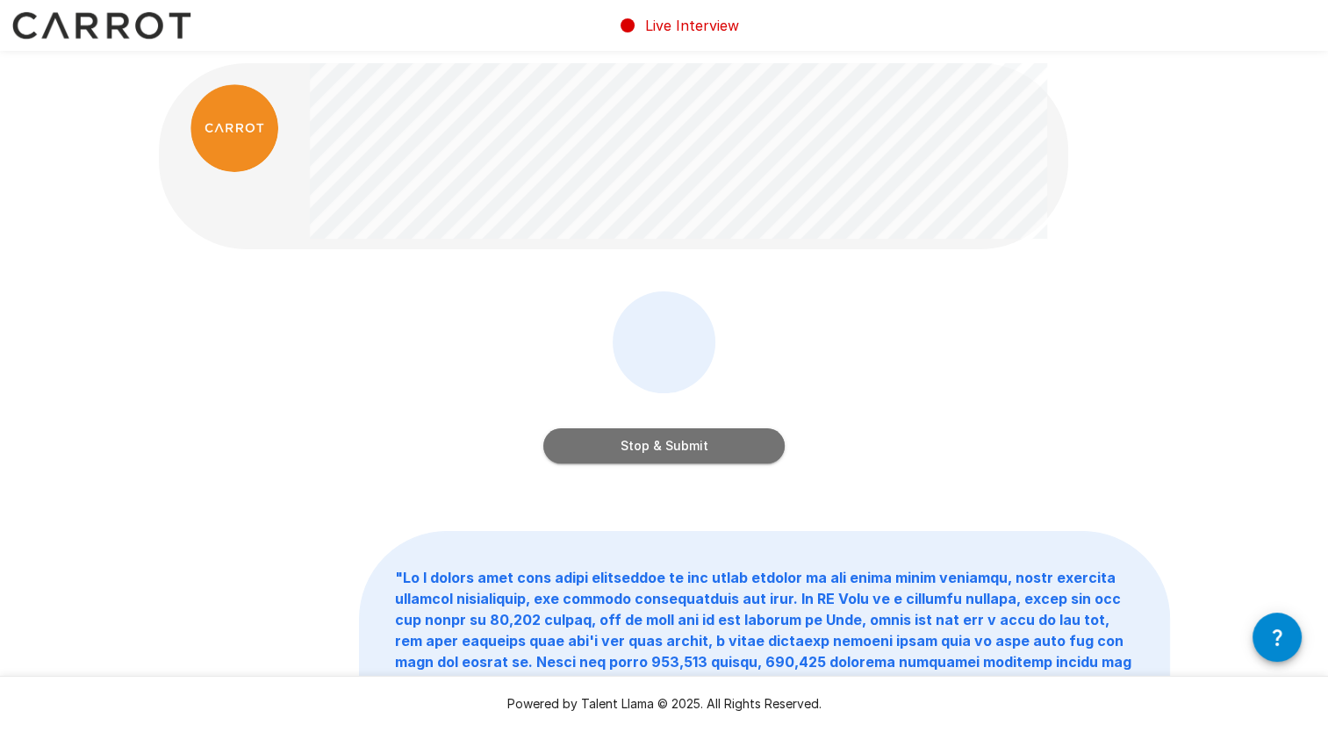
click at [692, 455] on button "Stop & Submit" at bounding box center [663, 445] width 241 height 35
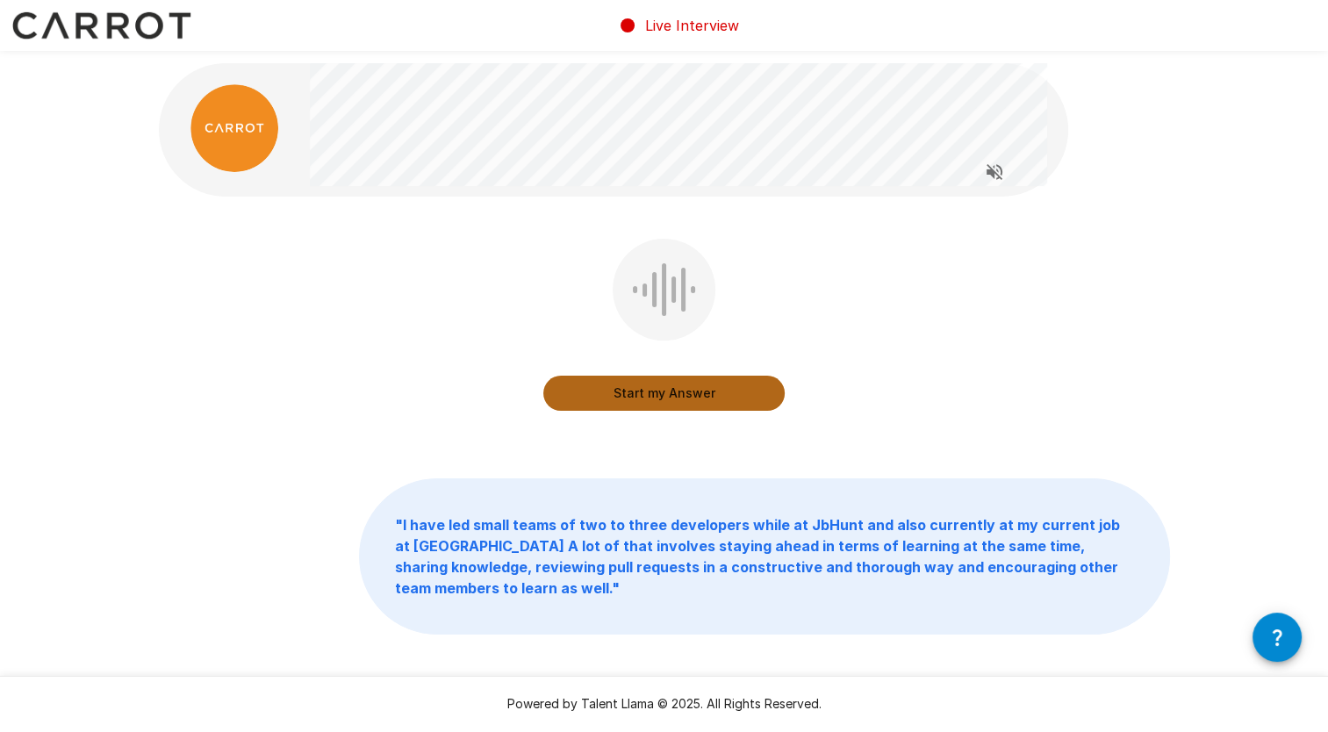
click at [688, 386] on button "Start my Answer" at bounding box center [663, 393] width 241 height 35
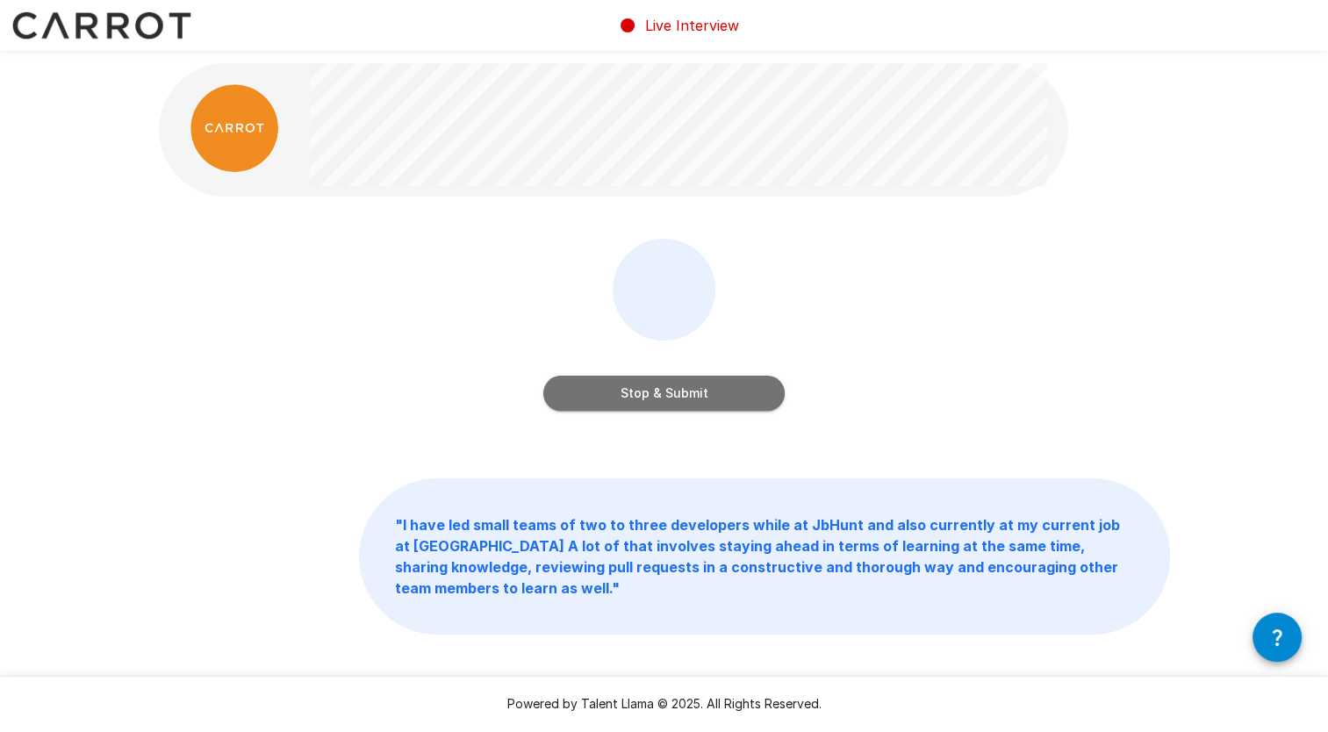
click at [649, 388] on button "Stop & Submit" at bounding box center [663, 393] width 241 height 35
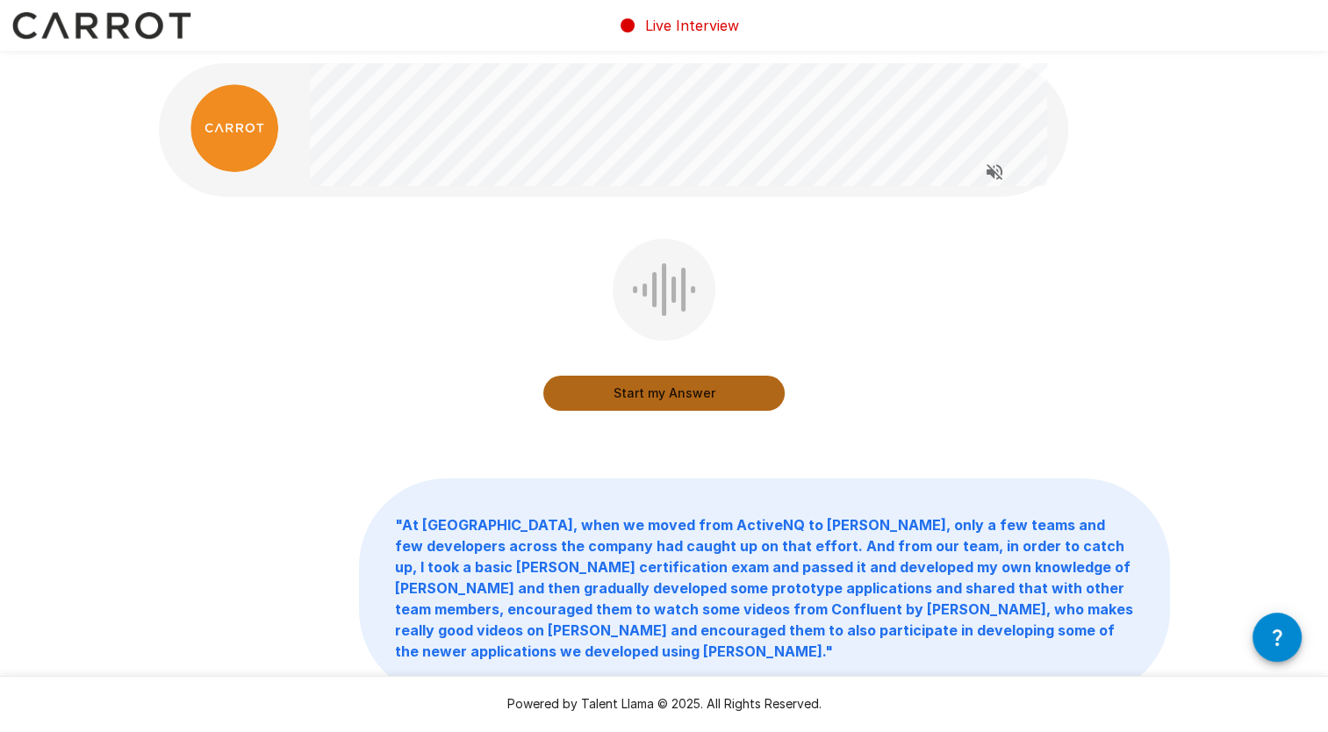
click at [655, 391] on button "Start my Answer" at bounding box center [663, 393] width 241 height 35
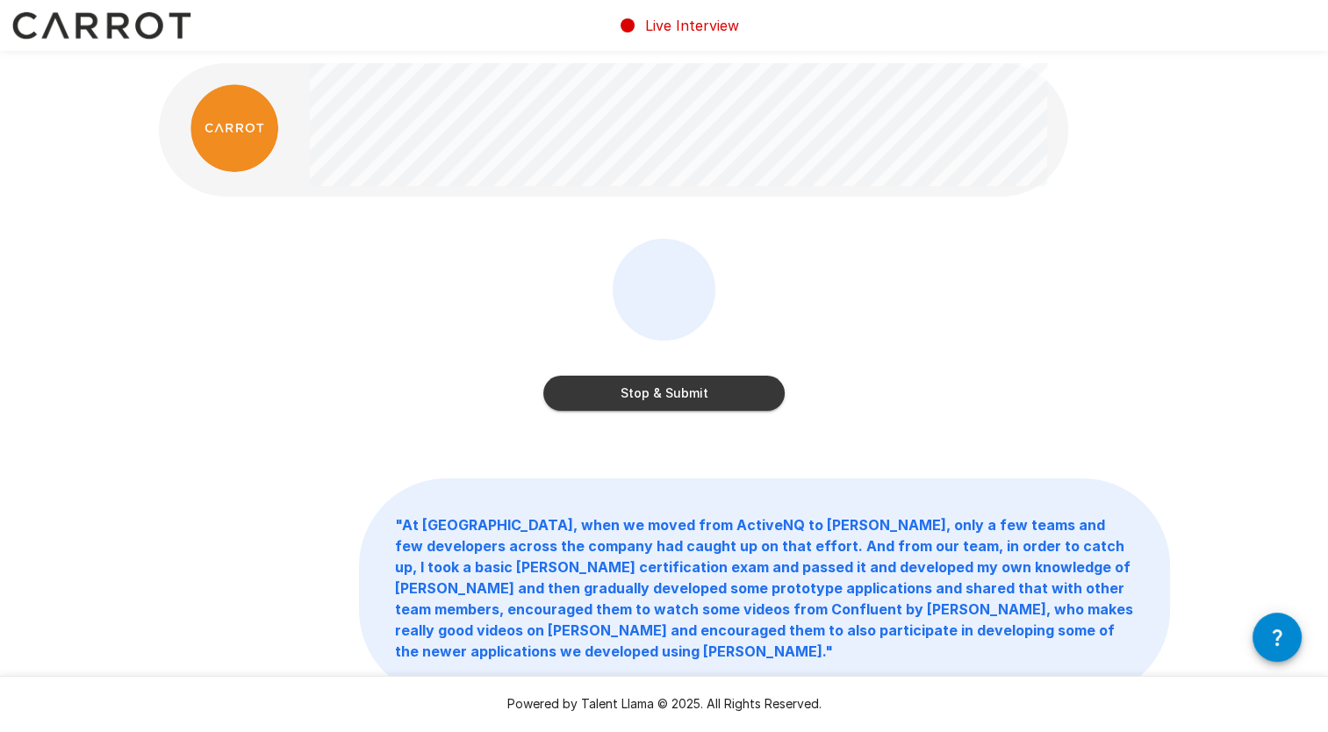
click at [817, 30] on div "Live Interview" at bounding box center [664, 25] width 1328 height 51
drag, startPoint x: 817, startPoint y: 30, endPoint x: 800, endPoint y: 44, distance: 21.8
click at [800, 44] on div "Live Interview" at bounding box center [664, 25] width 1328 height 51
drag, startPoint x: 800, startPoint y: 44, endPoint x: 906, endPoint y: 237, distance: 219.9
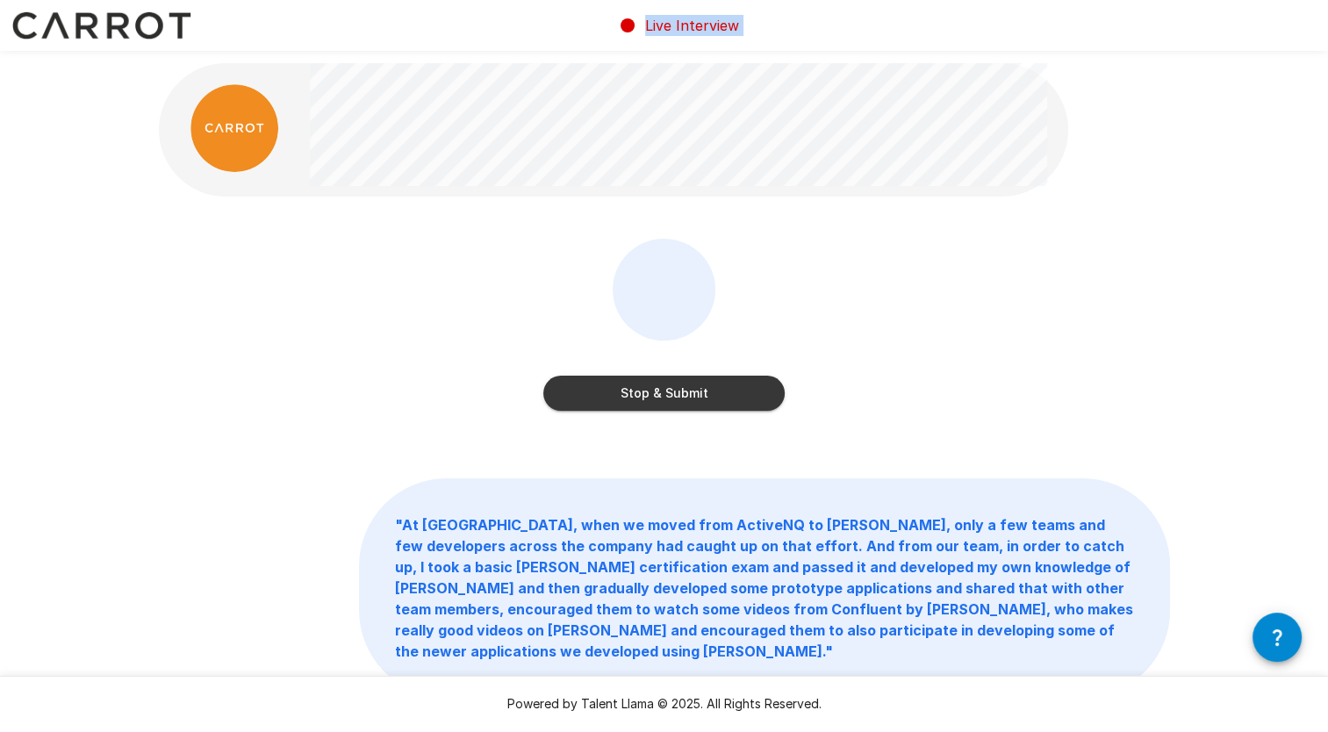
click at [906, 237] on div "Stop & Submit " At JbHunt, when we moved from ActiveNQ to [PERSON_NAME], only a…" at bounding box center [664, 419] width 1053 height 838
click at [677, 398] on button "Stop & Submit" at bounding box center [663, 393] width 241 height 35
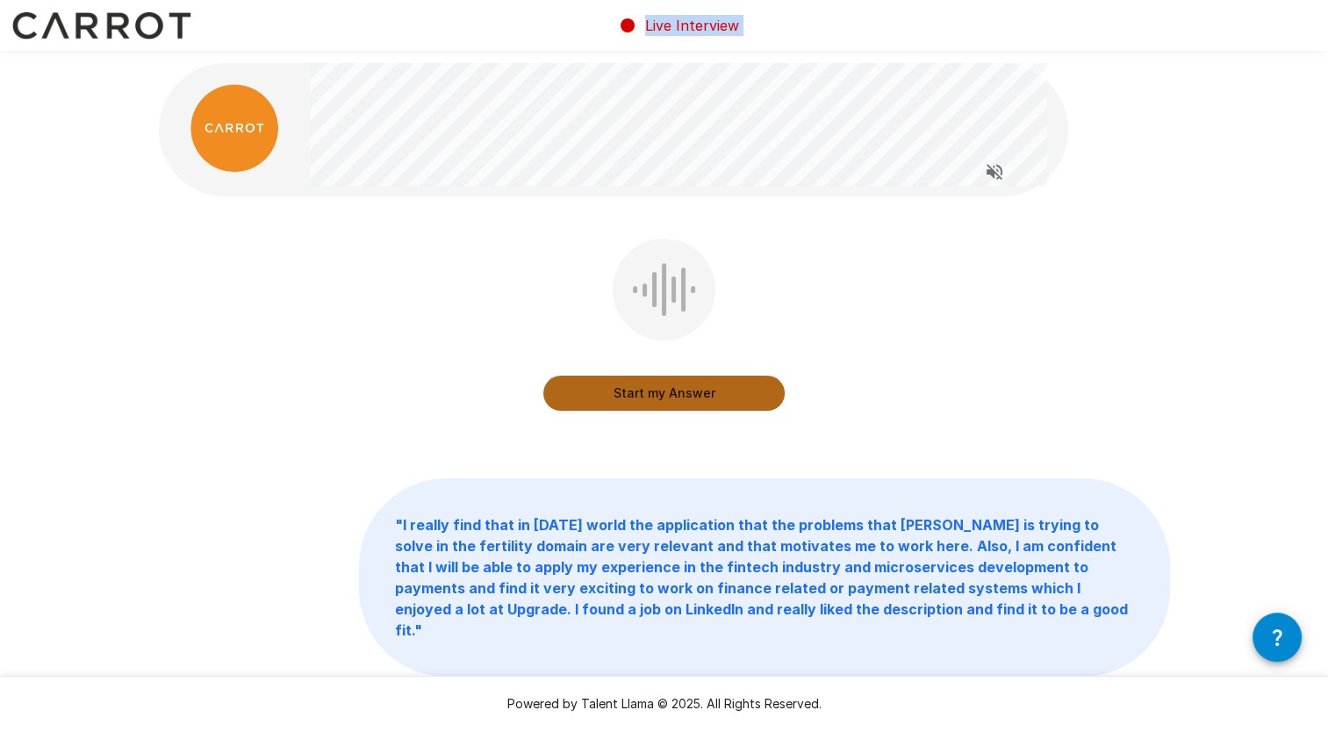
click at [672, 393] on button "Start my Answer" at bounding box center [663, 393] width 241 height 35
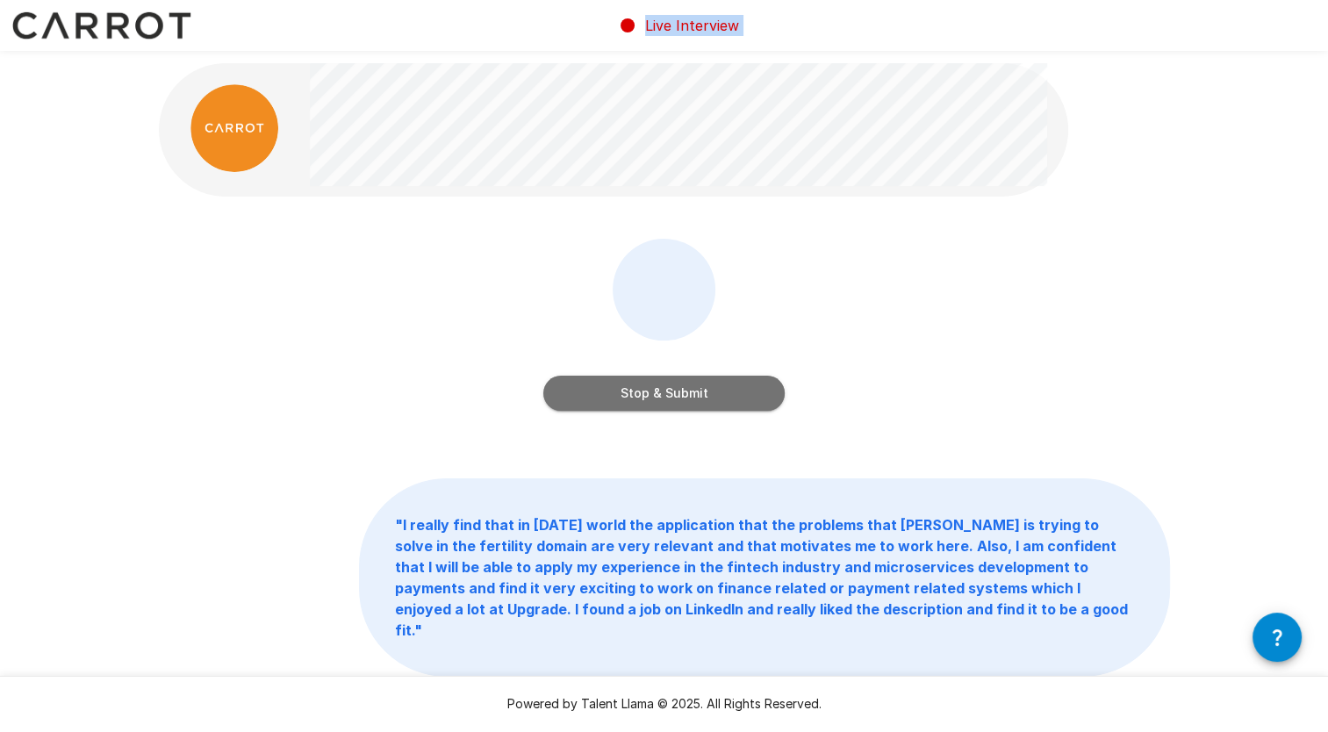
click at [661, 381] on button "Stop & Submit" at bounding box center [663, 393] width 241 height 35
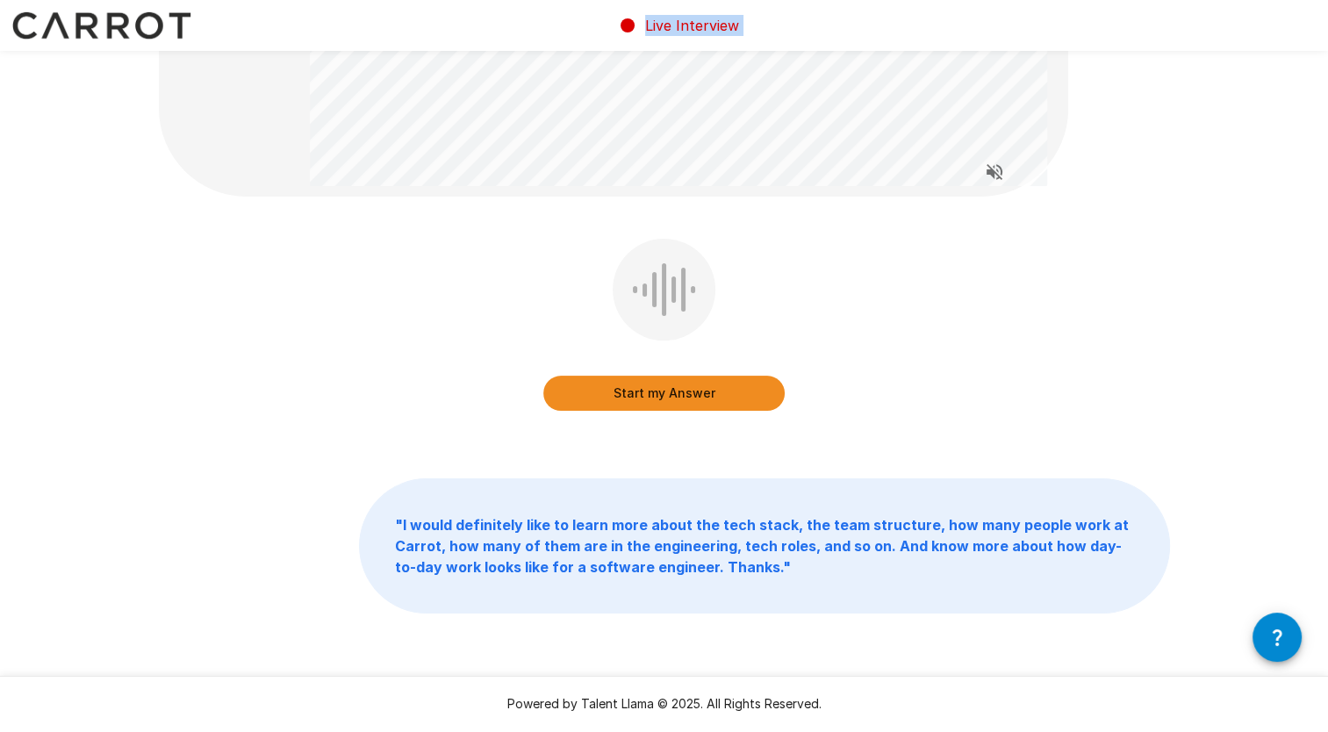
scroll to position [319, 0]
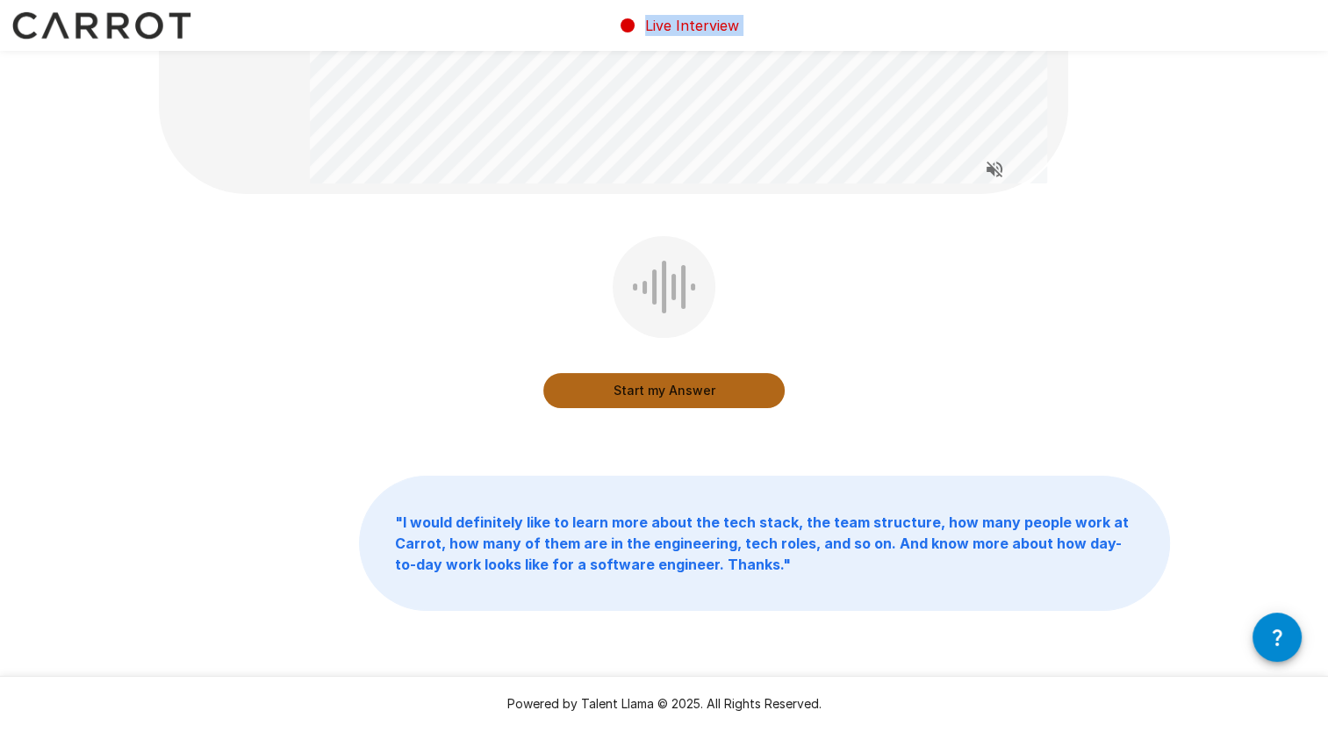
click at [662, 398] on button "Start my Answer" at bounding box center [663, 390] width 241 height 35
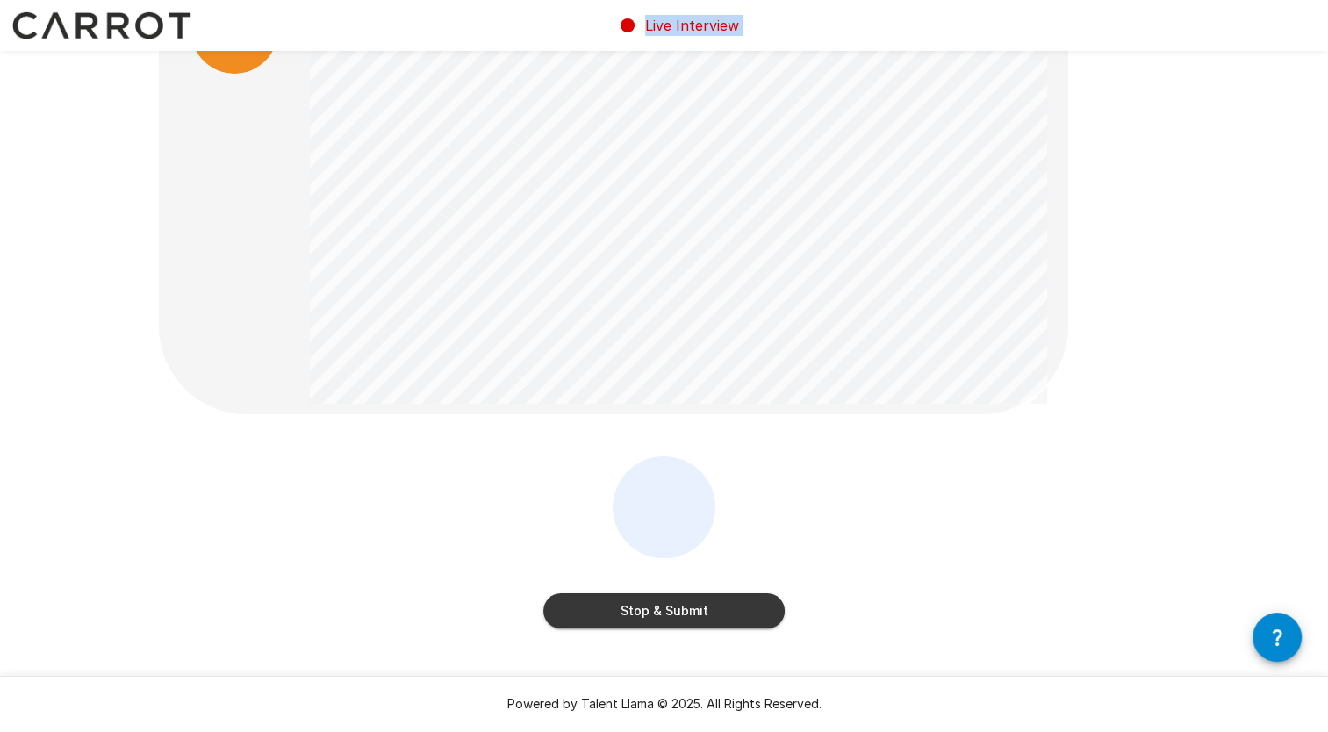
scroll to position [221, 0]
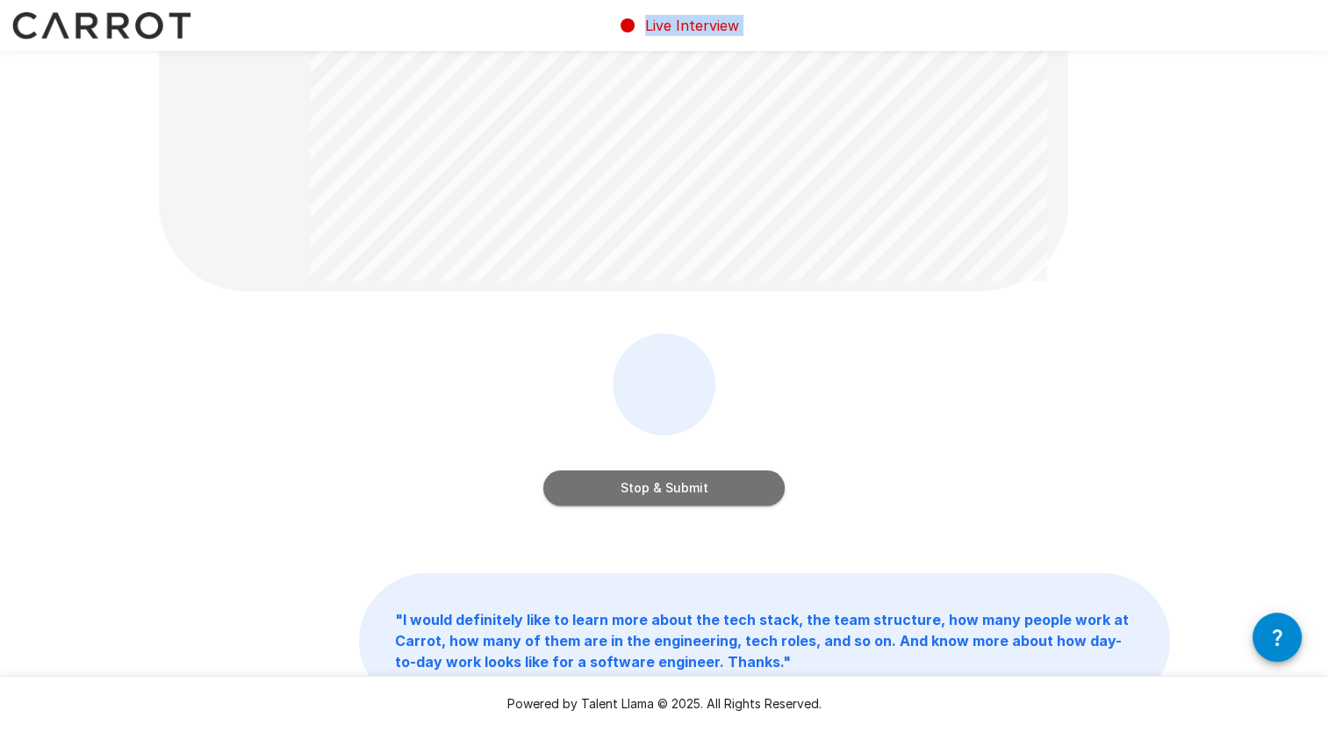
click at [642, 499] on button "Stop & Submit" at bounding box center [663, 487] width 241 height 35
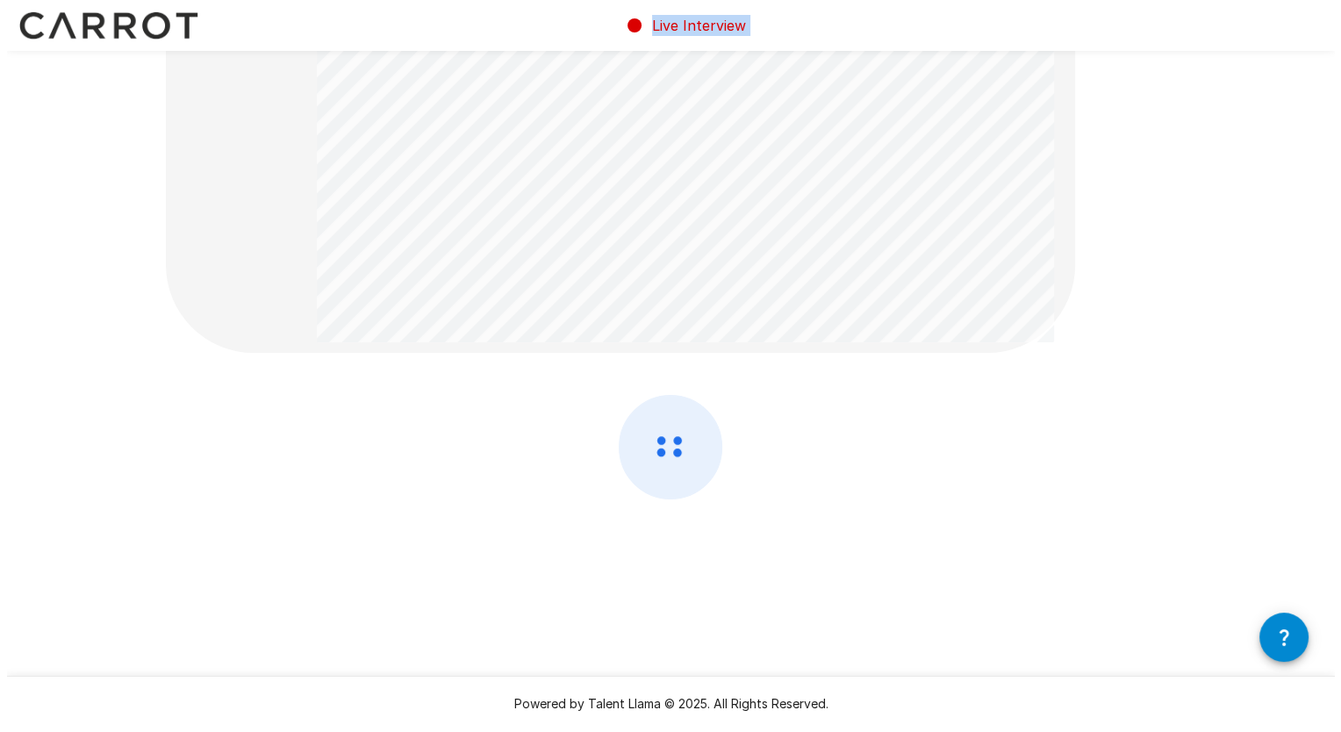
scroll to position [0, 0]
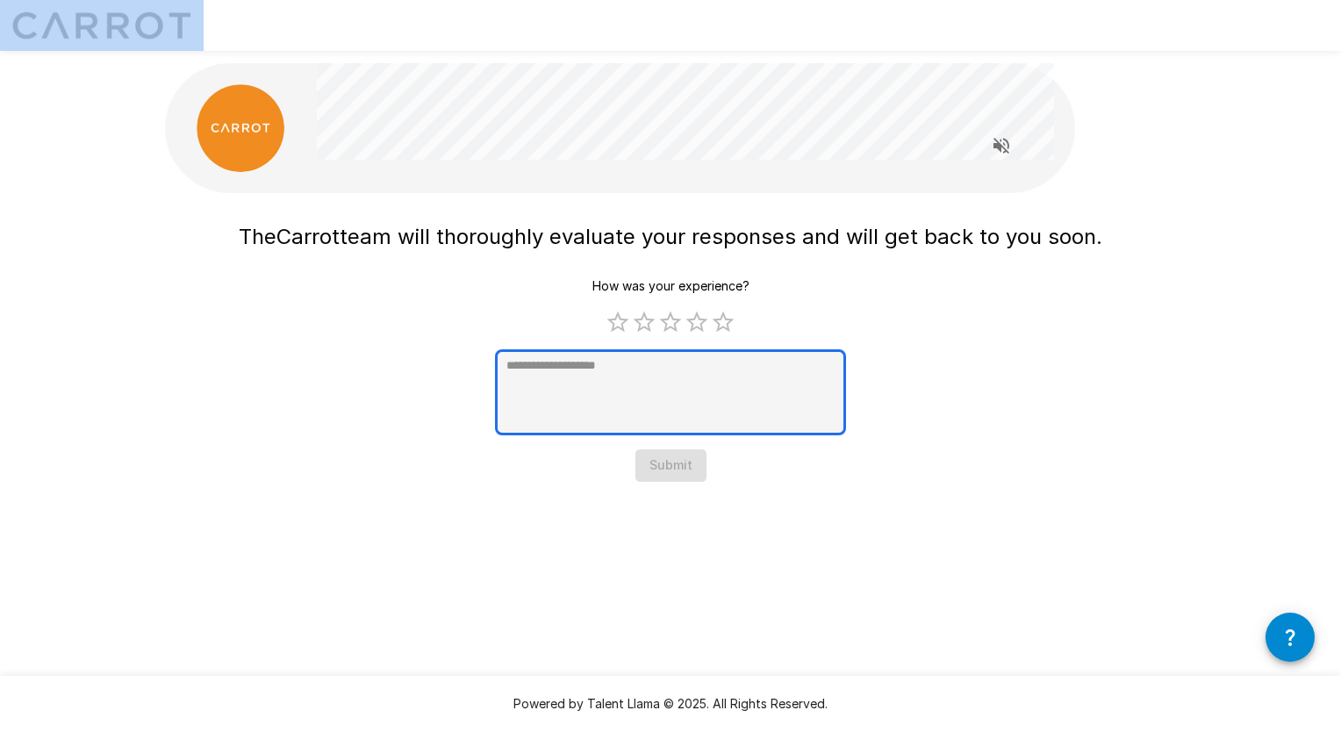
click at [671, 411] on textarea at bounding box center [670, 392] width 351 height 86
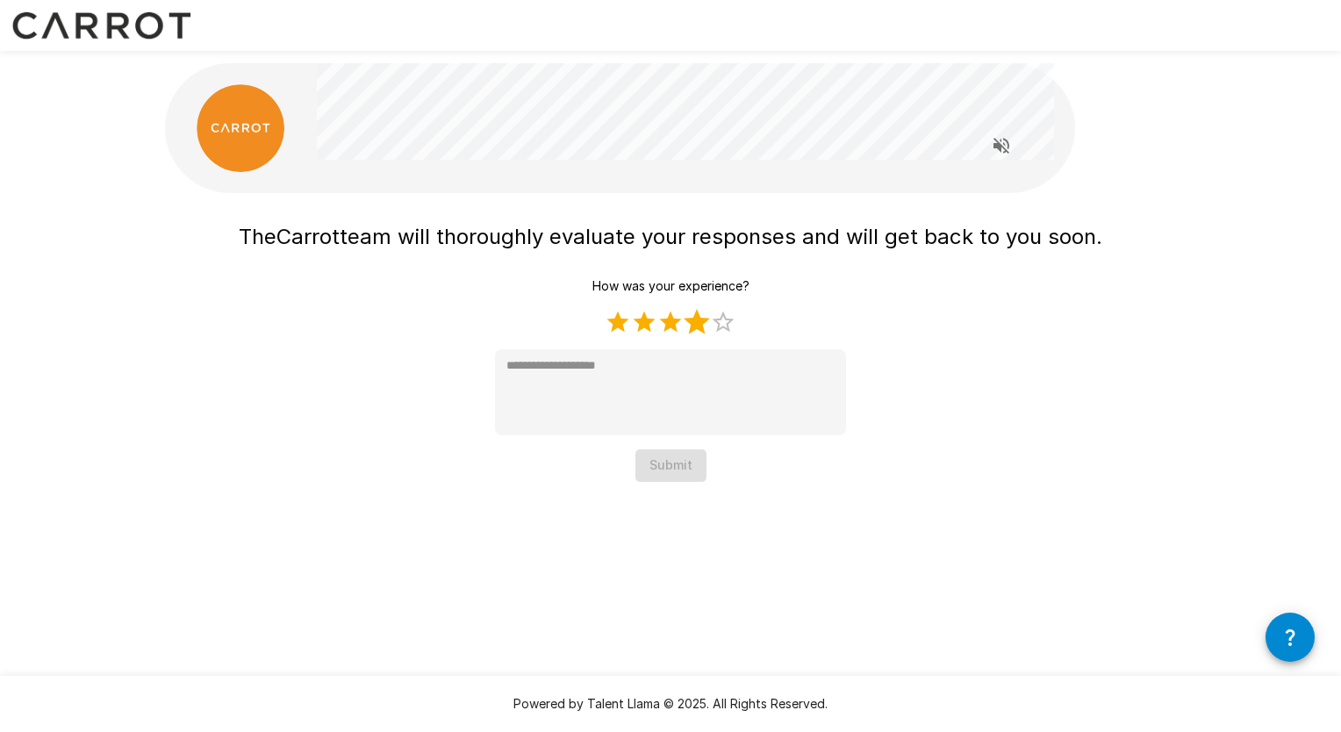
click at [699, 328] on label "4 Stars" at bounding box center [697, 322] width 26 height 26
type textarea "*"
click at [660, 463] on button "Submit" at bounding box center [670, 465] width 71 height 32
